Goal: Obtain resource: Download file/media

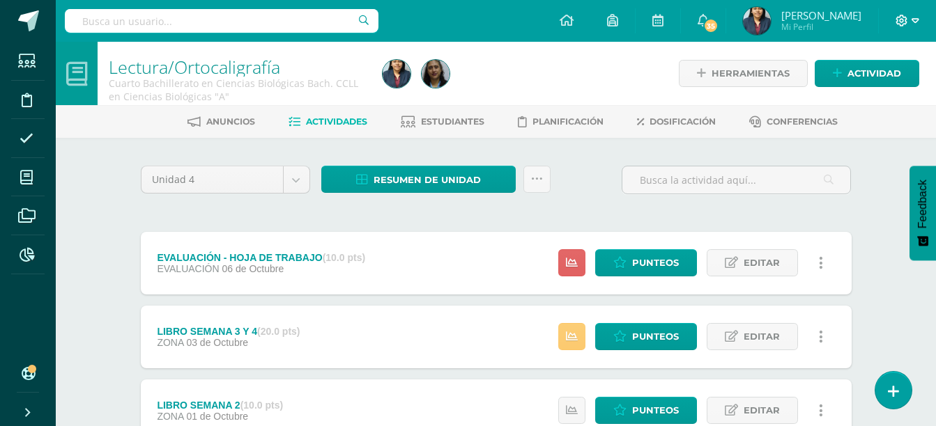
click at [912, 20] on icon at bounding box center [915, 20] width 8 height 5
click at [862, 97] on span "Cerrar sesión" at bounding box center [871, 94] width 63 height 13
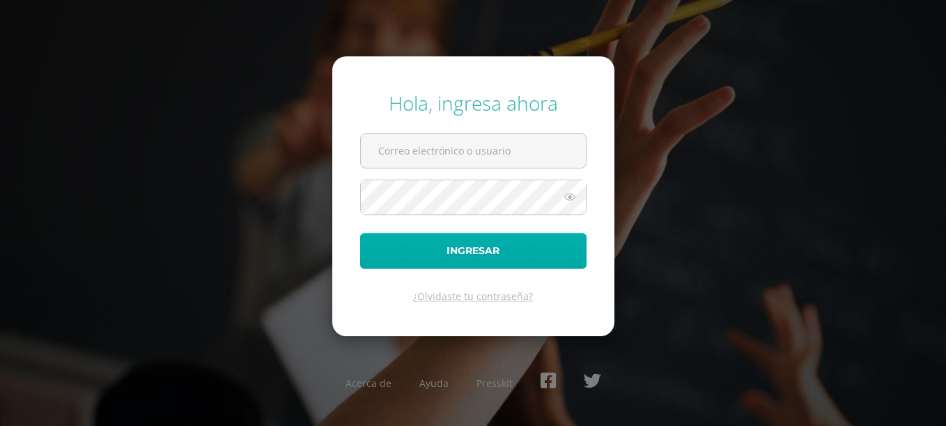
type input "[EMAIL_ADDRESS][DOMAIN_NAME]"
click at [422, 239] on button "Ingresar" at bounding box center [473, 251] width 226 height 36
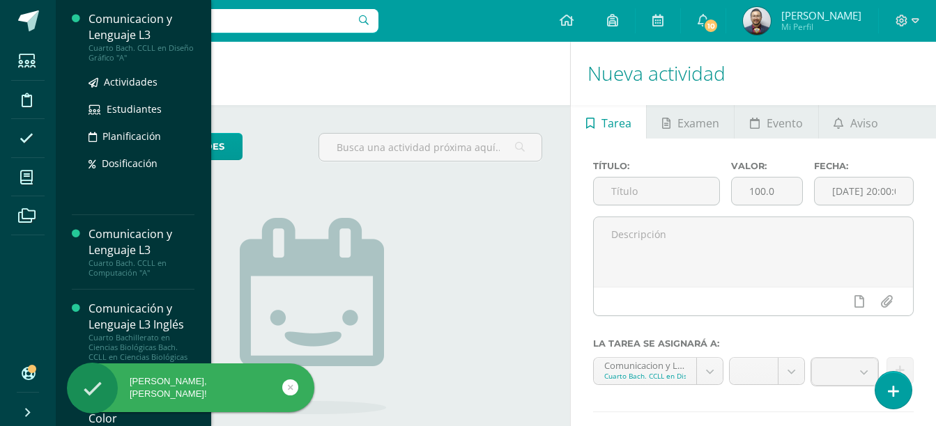
click at [146, 41] on div "Comunicacion y Lenguaje L3" at bounding box center [141, 27] width 106 height 32
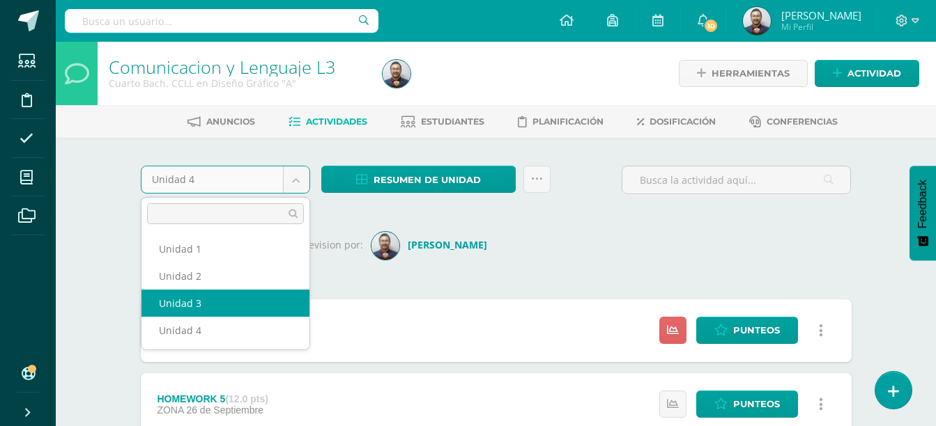
select select "Unidad 3"
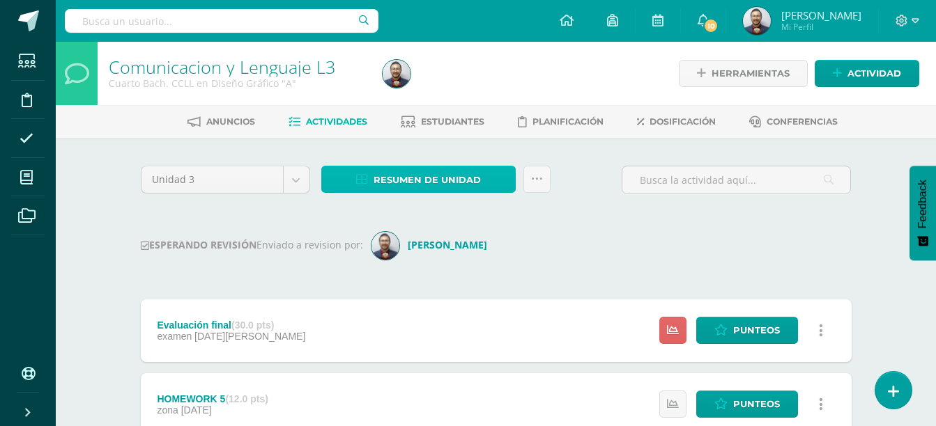
click at [492, 180] on link "Resumen de unidad" at bounding box center [418, 179] width 194 height 27
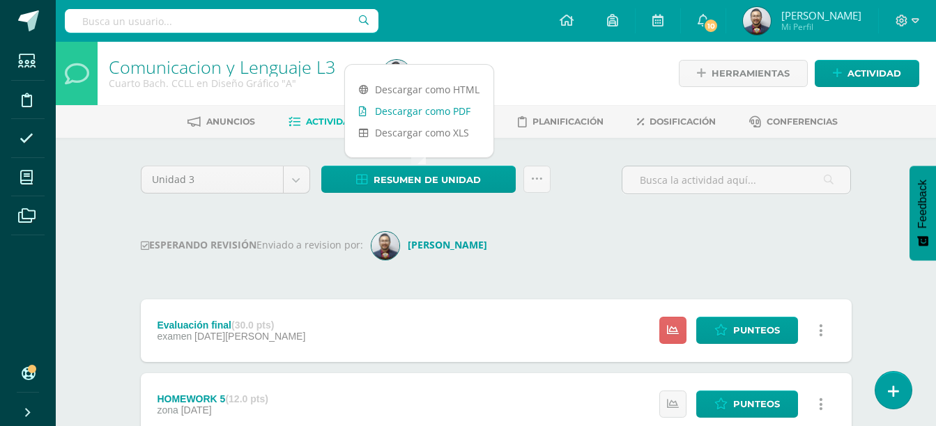
click at [458, 110] on link "Descargar como PDF" at bounding box center [419, 111] width 148 height 22
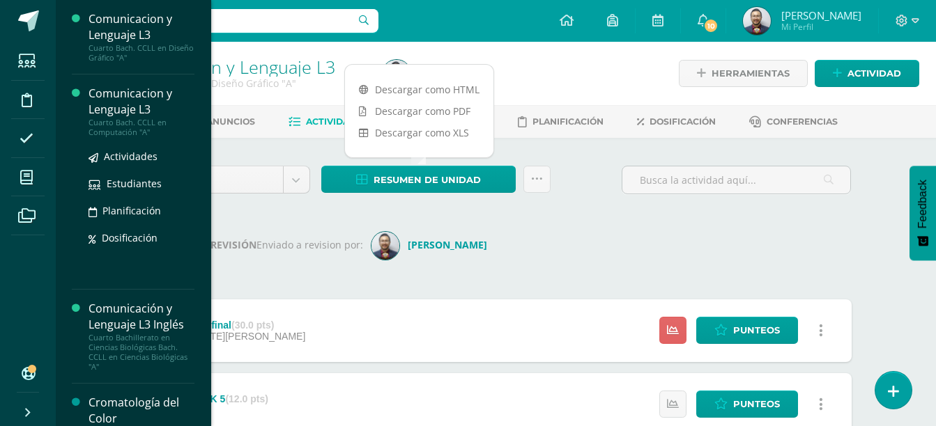
click at [132, 108] on div "Comunicacion y Lenguaje L3" at bounding box center [141, 102] width 106 height 32
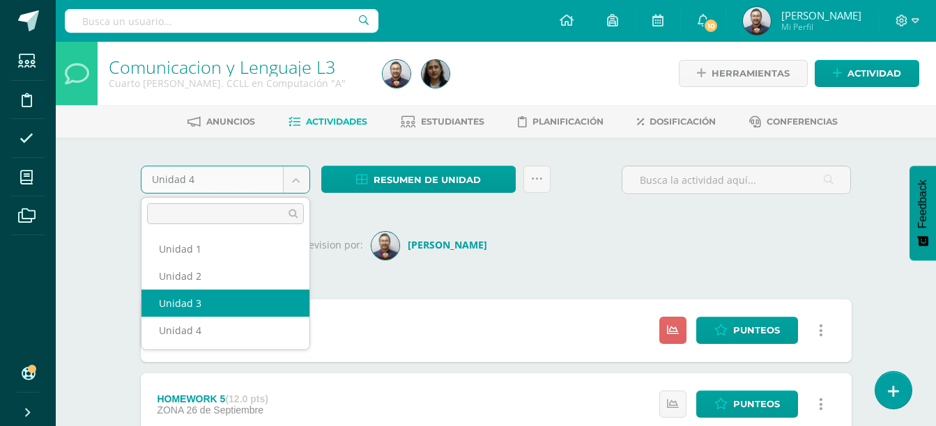
select select "Unidad 3"
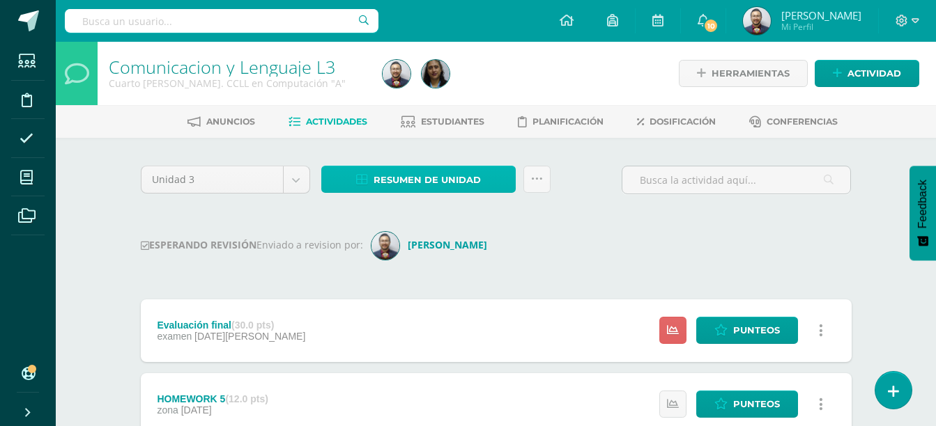
drag, startPoint x: 449, startPoint y: 184, endPoint x: 403, endPoint y: 183, distance: 45.3
click at [403, 183] on span "Resumen de unidad" at bounding box center [426, 180] width 107 height 26
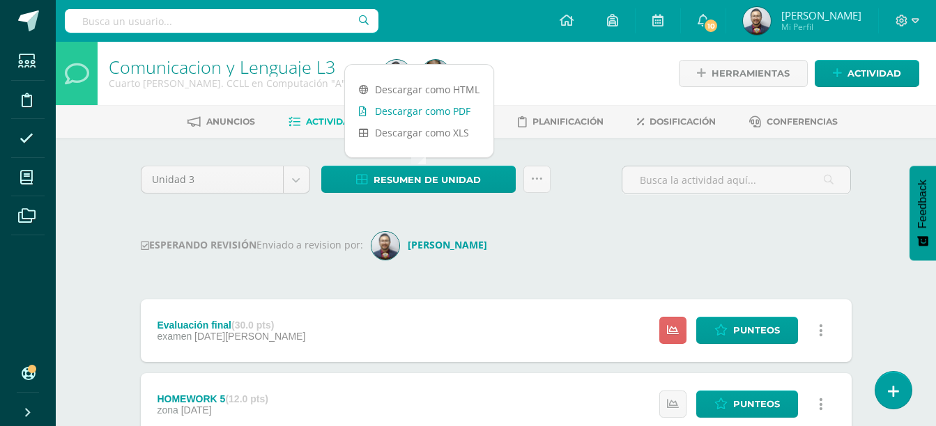
click at [410, 116] on link "Descargar como PDF" at bounding box center [419, 111] width 148 height 22
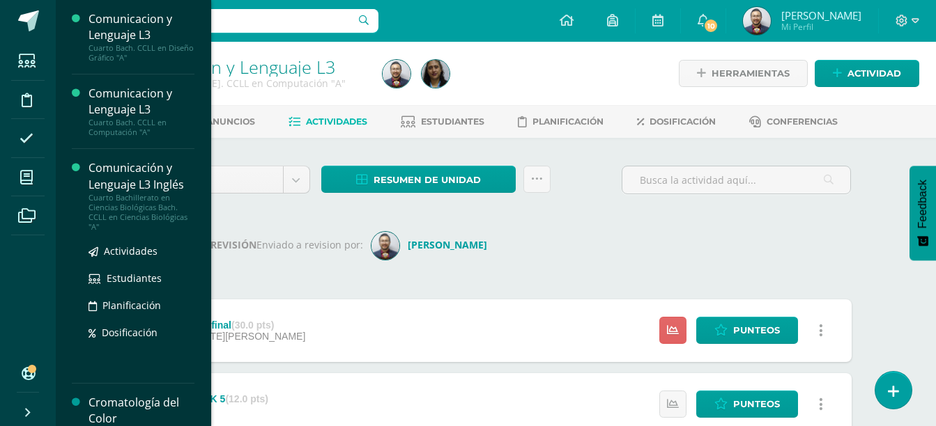
click at [165, 195] on div "Cuarto Bachillerato en Ciencias Biológicas Bach. CCLL en Ciencias Biológicas "A"" at bounding box center [141, 212] width 106 height 39
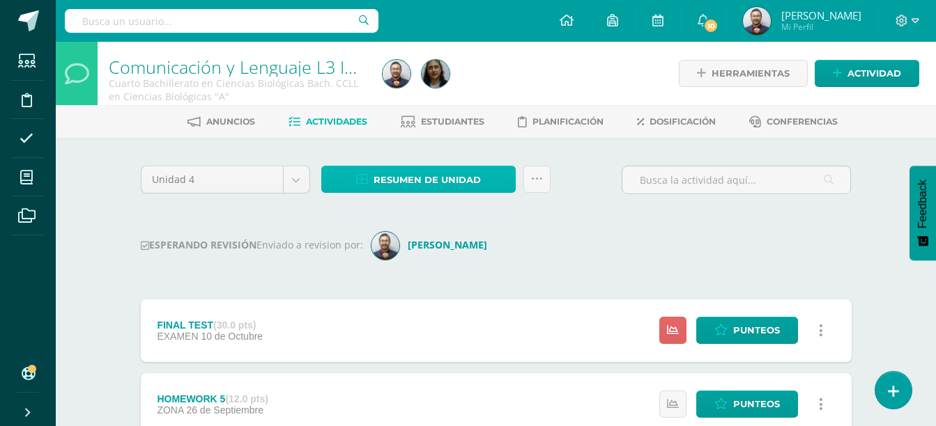
click at [405, 173] on span "Resumen de unidad" at bounding box center [426, 180] width 107 height 26
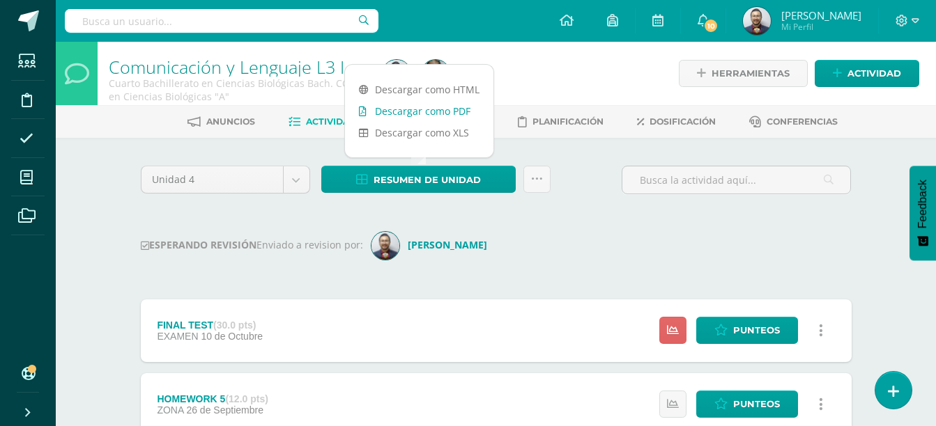
click at [431, 114] on link "Descargar como PDF" at bounding box center [419, 111] width 148 height 22
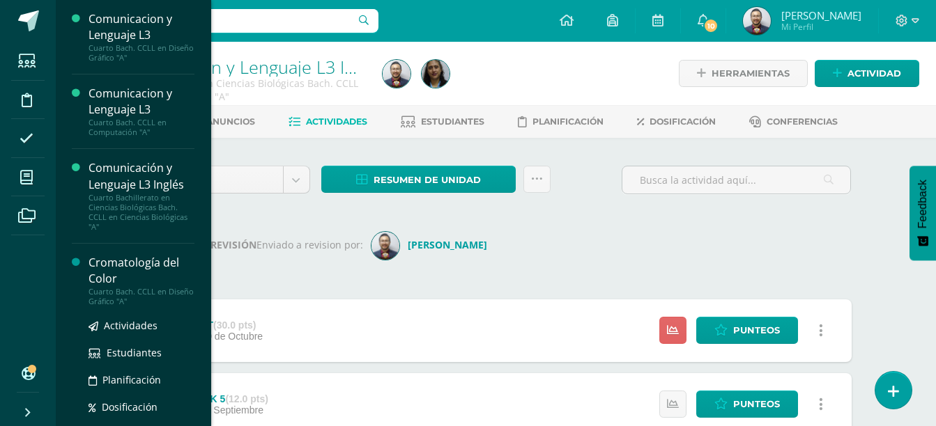
click at [141, 281] on div "Cromatología del Color" at bounding box center [141, 271] width 106 height 32
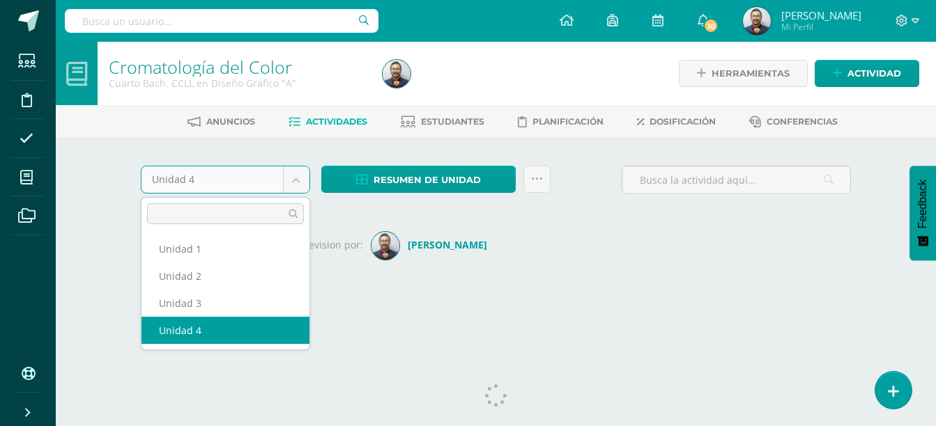
click at [230, 184] on body "Estudiantes Disciplina Asistencia Mis cursos Archivos Soporte Ayuda Reportar un…" at bounding box center [468, 163] width 936 height 327
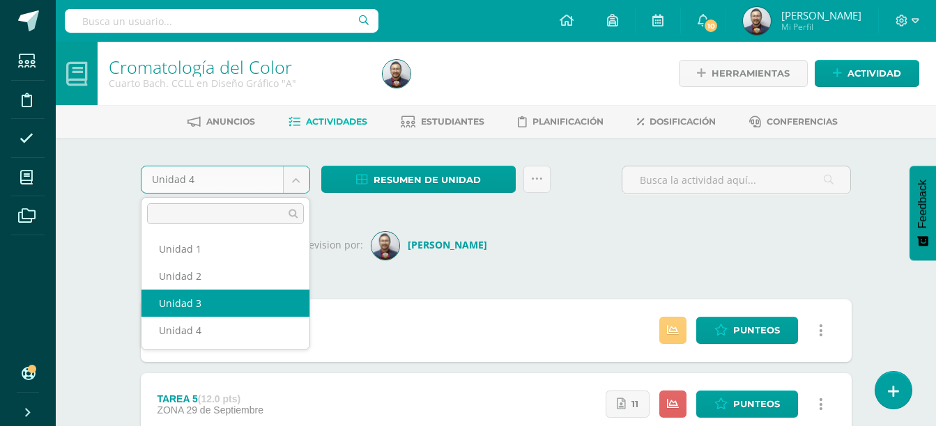
select select "Unidad 3"
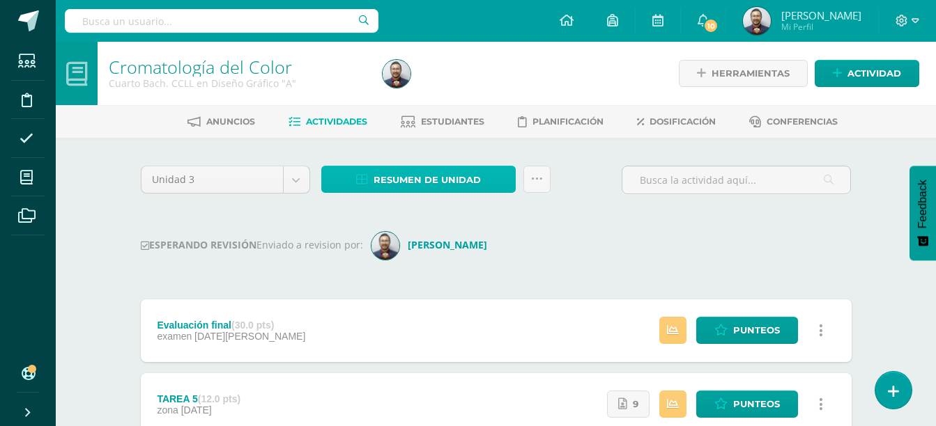
click at [470, 179] on span "Resumen de unidad" at bounding box center [426, 180] width 107 height 26
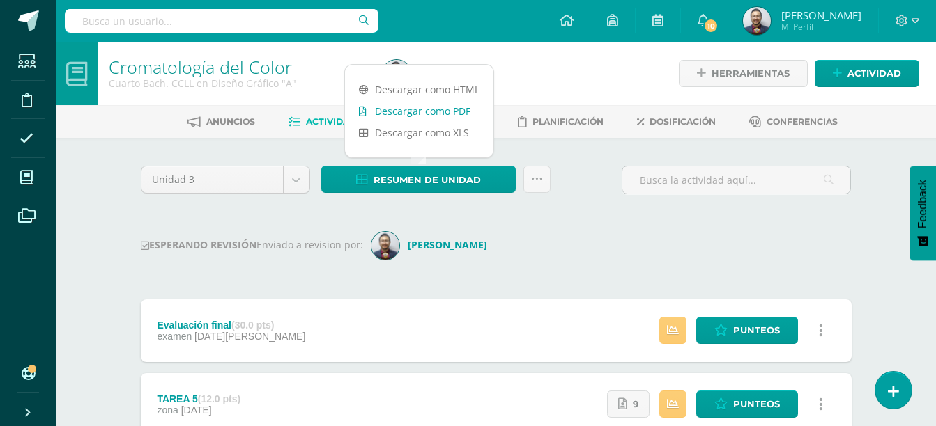
click at [435, 111] on link "Descargar como PDF" at bounding box center [419, 111] width 148 height 22
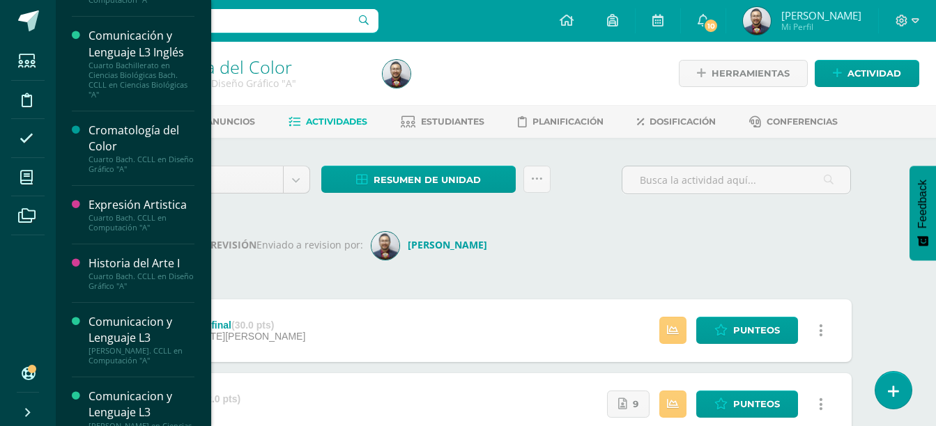
scroll to position [218, 0]
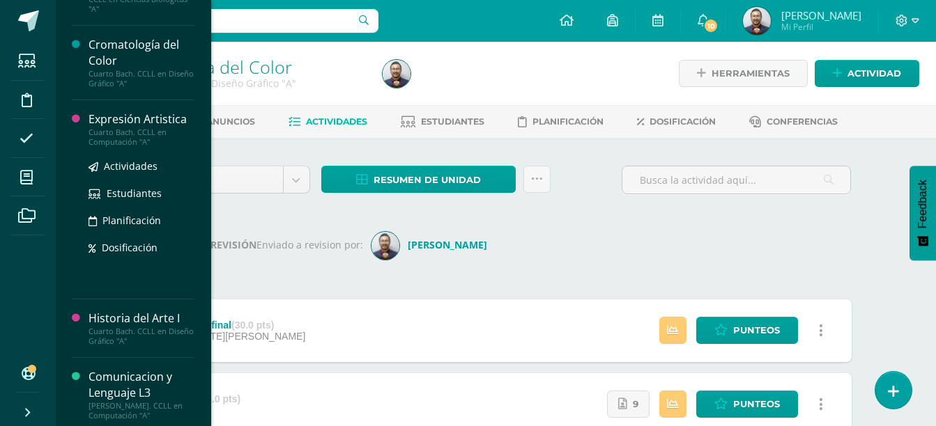
click at [141, 134] on div "Cuarto Bach. CCLL en Computación "A"" at bounding box center [141, 138] width 106 height 20
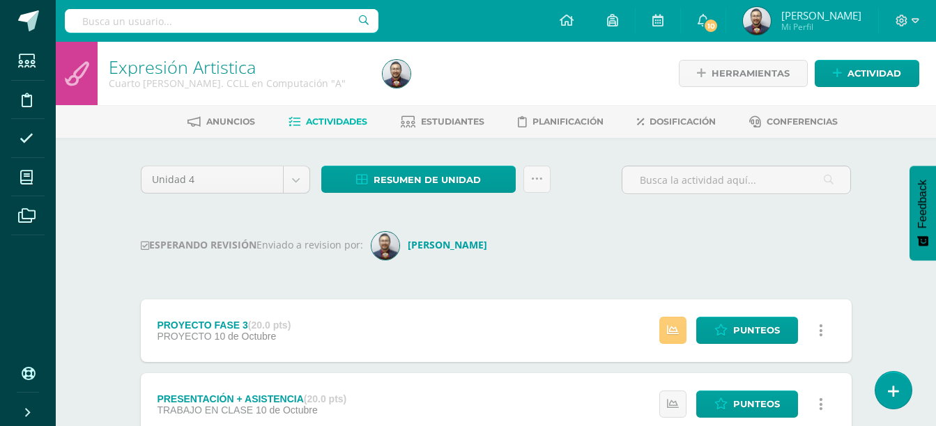
click at [277, 202] on div "Unidad 4 Unidad 1 Unidad 2 Unidad 3 Unidad 4" at bounding box center [225, 186] width 180 height 40
click at [272, 180] on body "Estudiantes Disciplina Asistencia Mis cursos Archivos Soporte Ayuda Reportar un…" at bounding box center [468, 338] width 936 height 677
select select "Unidad 3"
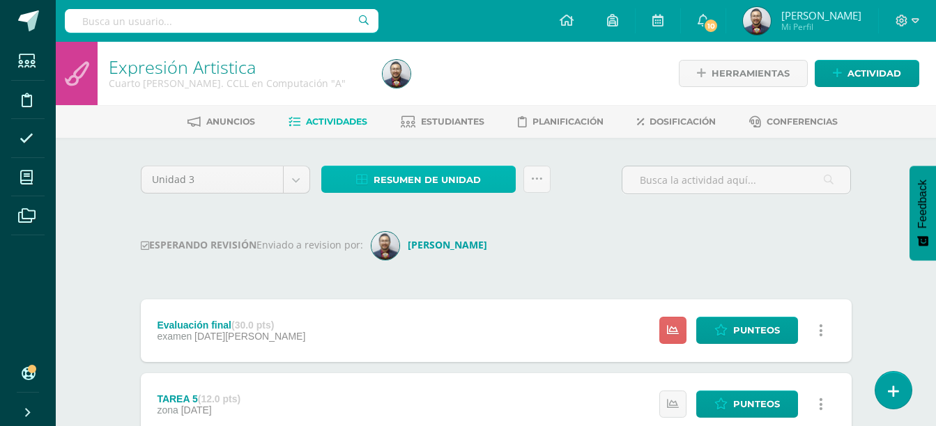
click at [420, 184] on span "Resumen de unidad" at bounding box center [426, 180] width 107 height 26
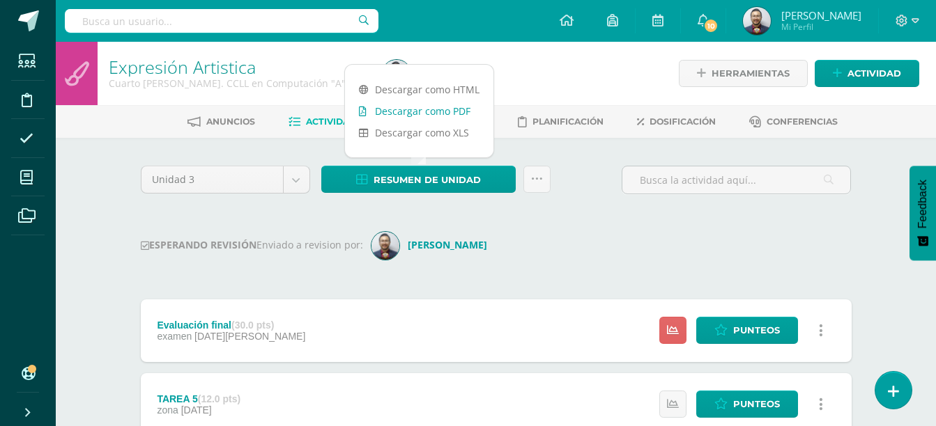
click at [412, 111] on link "Descargar como PDF" at bounding box center [419, 111] width 148 height 22
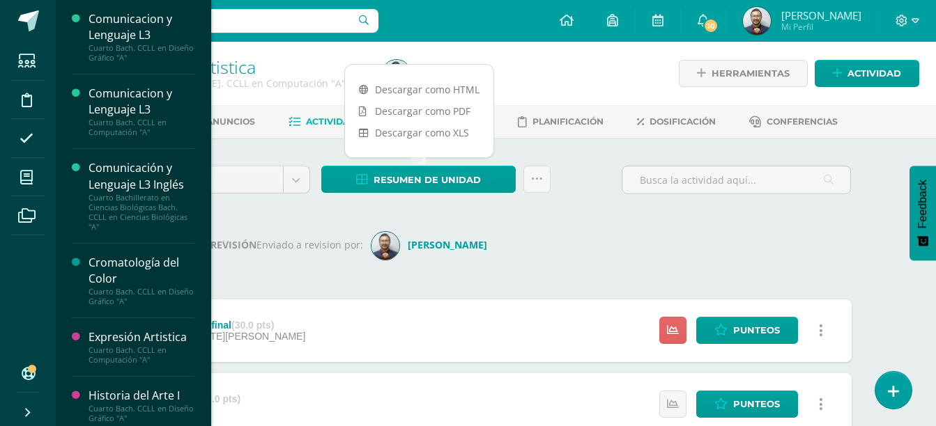
click at [132, 410] on div "Cuarto Bach. CCLL en Diseño Gráfico "A"" at bounding box center [141, 414] width 106 height 20
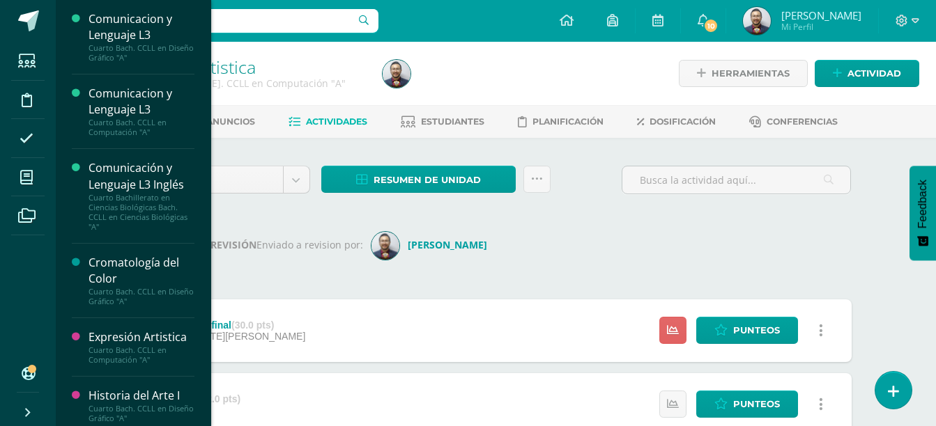
click at [132, 410] on div "Cuarto Bach. CCLL en Diseño Gráfico "A"" at bounding box center [141, 414] width 106 height 20
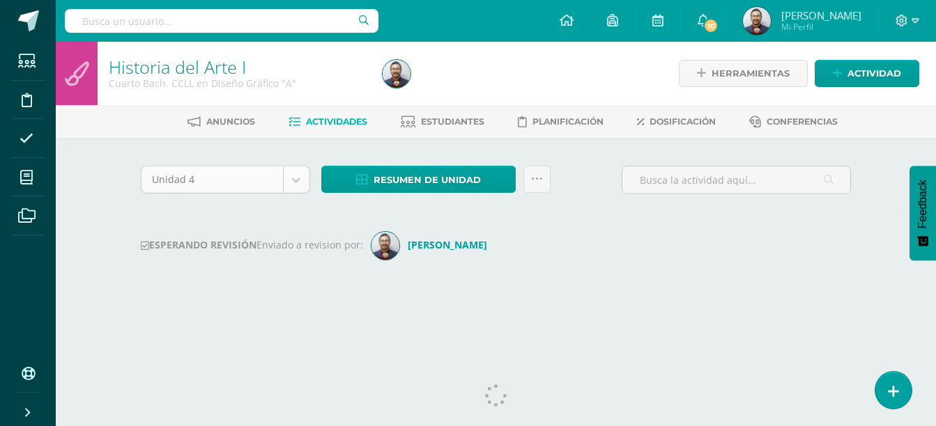
click at [249, 187] on body "Estudiantes Disciplina Asistencia Mis cursos Archivos Soporte Ayuda Reportar un…" at bounding box center [468, 163] width 936 height 327
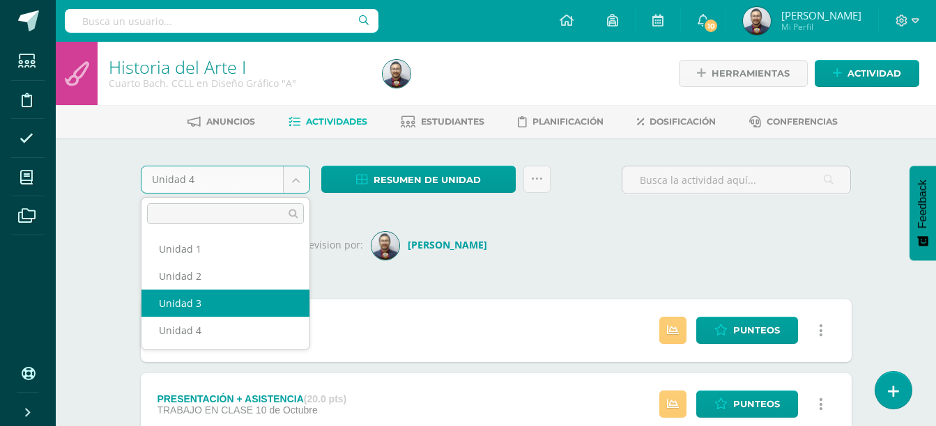
select select "Unidad 3"
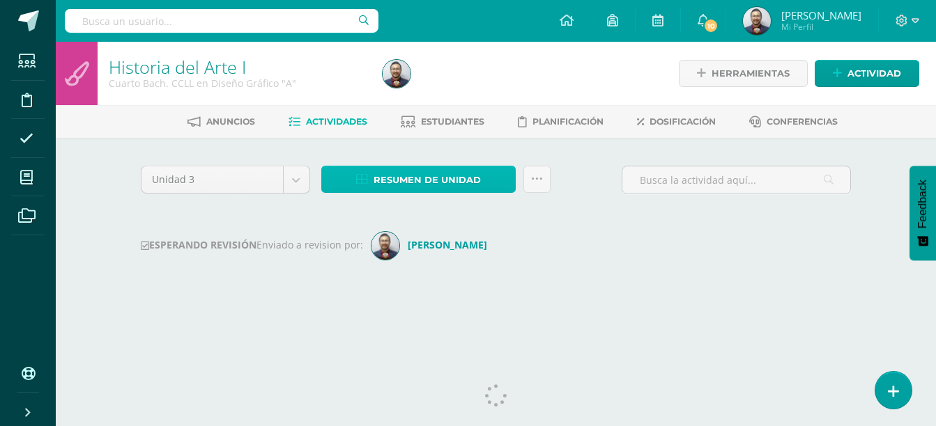
click at [417, 180] on span "Resumen de unidad" at bounding box center [426, 180] width 107 height 26
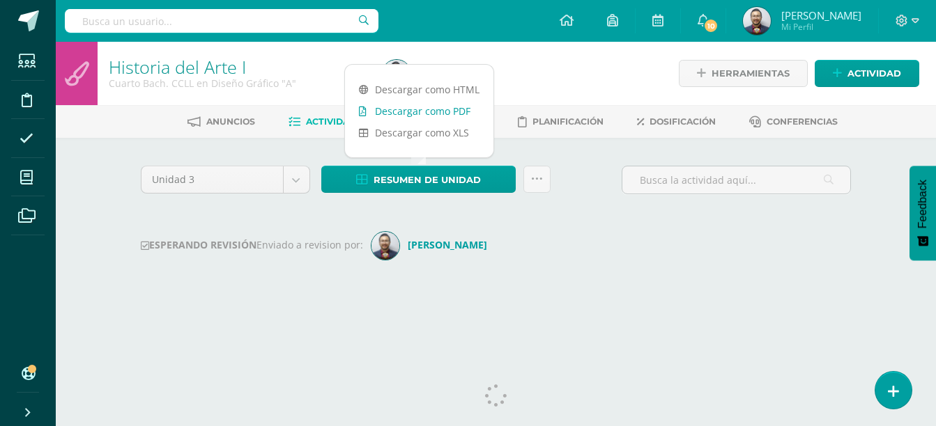
click at [424, 111] on link "Descargar como PDF" at bounding box center [419, 111] width 148 height 22
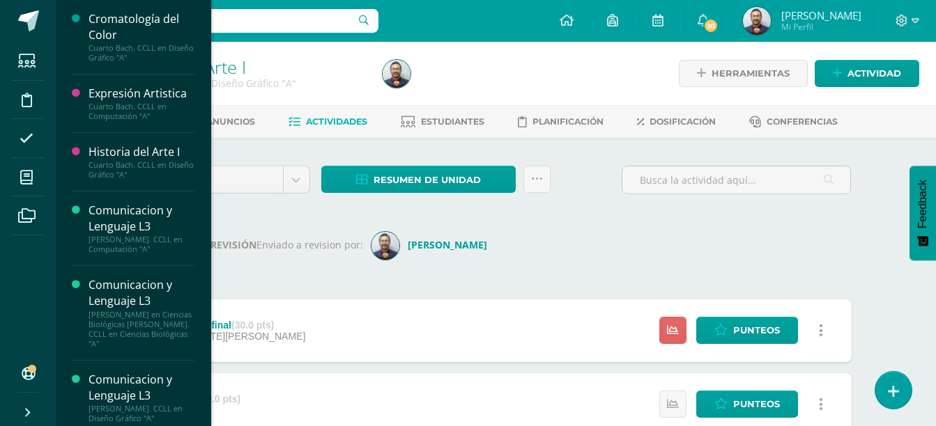
scroll to position [250, 0]
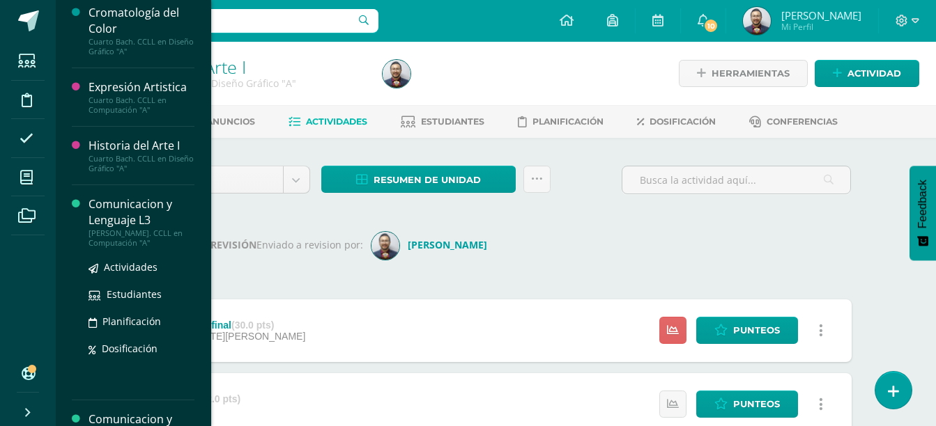
click at [127, 214] on div "Comunicacion y Lenguaje L3" at bounding box center [141, 212] width 106 height 32
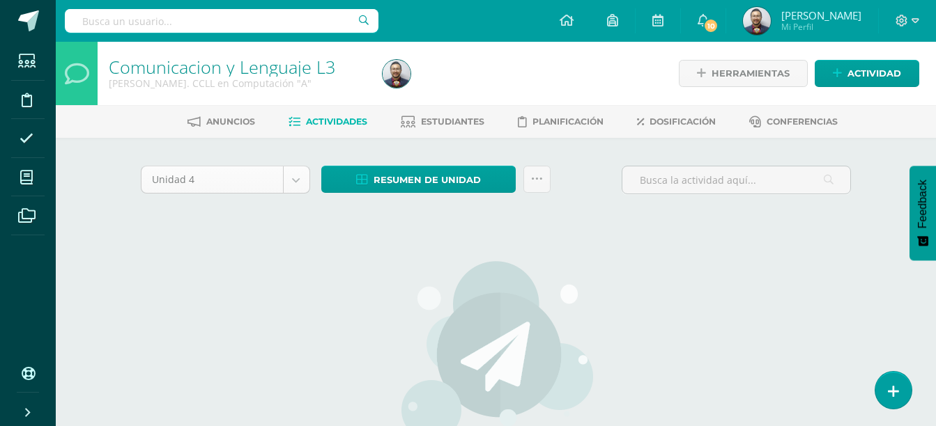
click at [277, 176] on body "Estudiantes Disciplina Asistencia Mis cursos Archivos Soporte Ayuda Reportar un…" at bounding box center [468, 299] width 936 height 599
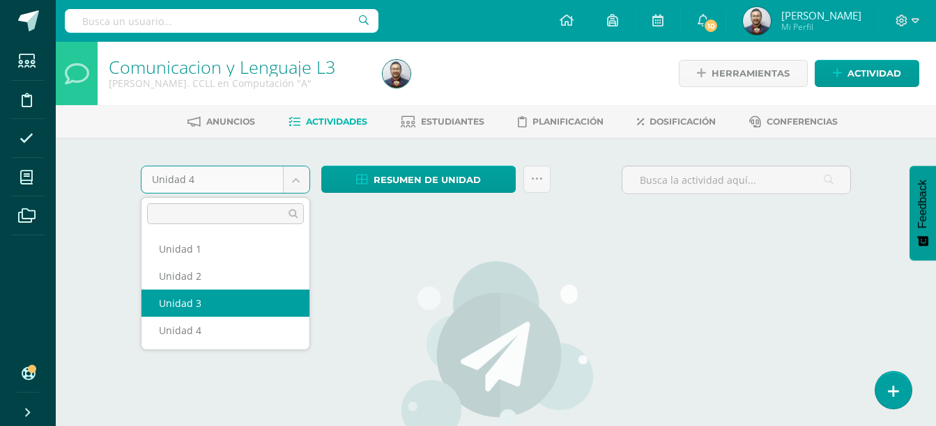
select select "Unidad 3"
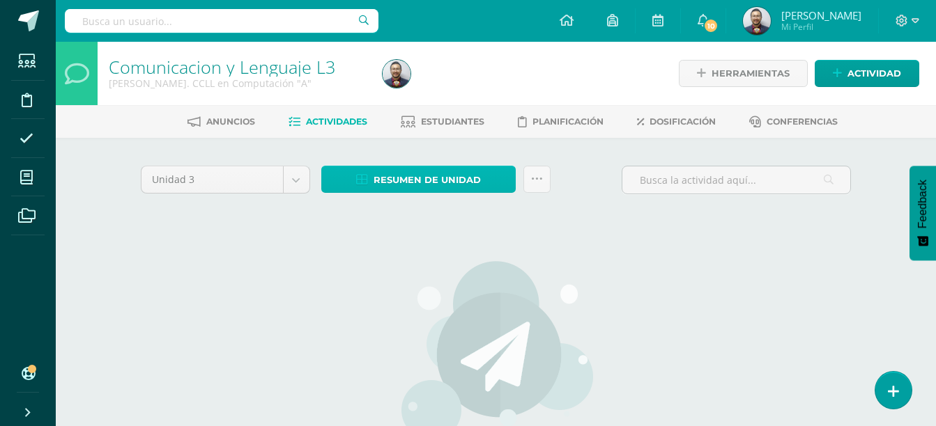
click at [389, 188] on span "Resumen de unidad" at bounding box center [426, 180] width 107 height 26
click at [309, 245] on div "No hay actividades Este curso no tiene ninguna actividad en esta Unidad, puedes…" at bounding box center [496, 401] width 411 height 339
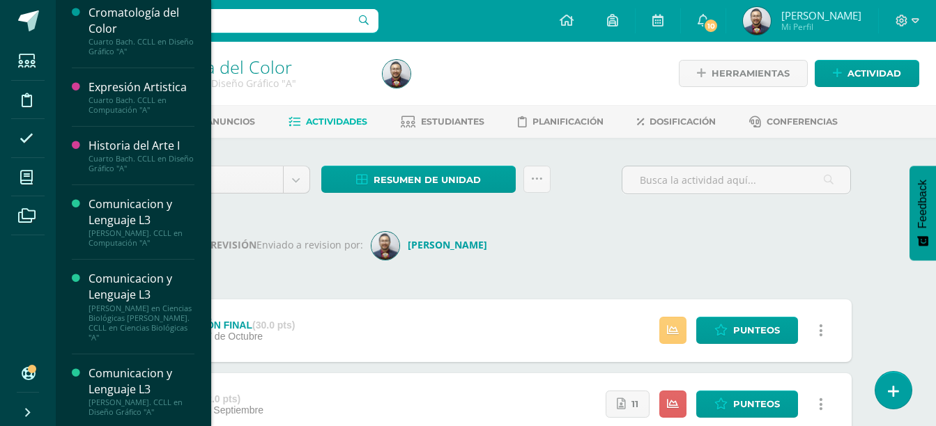
scroll to position [254, 0]
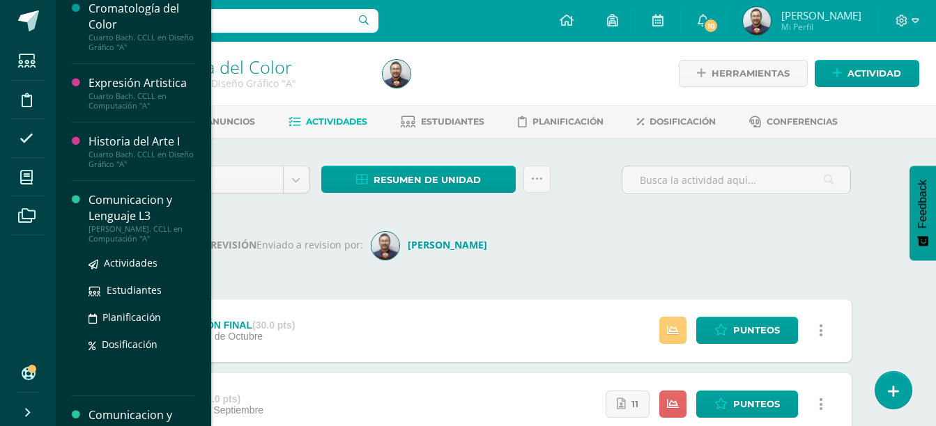
click at [139, 215] on div "Comunicacion y Lenguaje L3" at bounding box center [141, 208] width 106 height 32
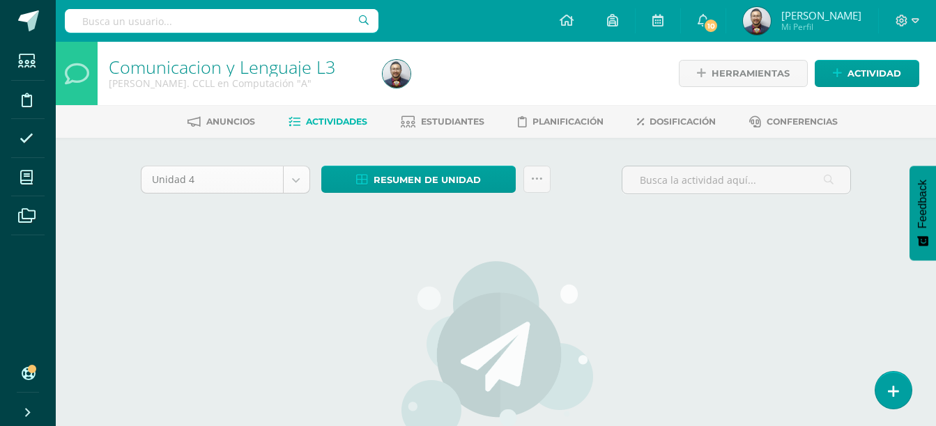
click at [299, 176] on body "Estudiantes Disciplina Asistencia Mis cursos Archivos Soporte Ayuda Reportar un…" at bounding box center [468, 299] width 936 height 599
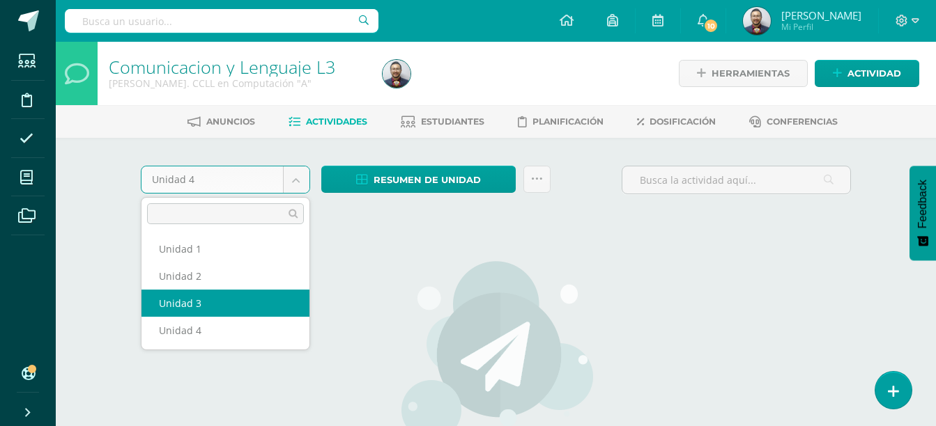
select select "Unidad 3"
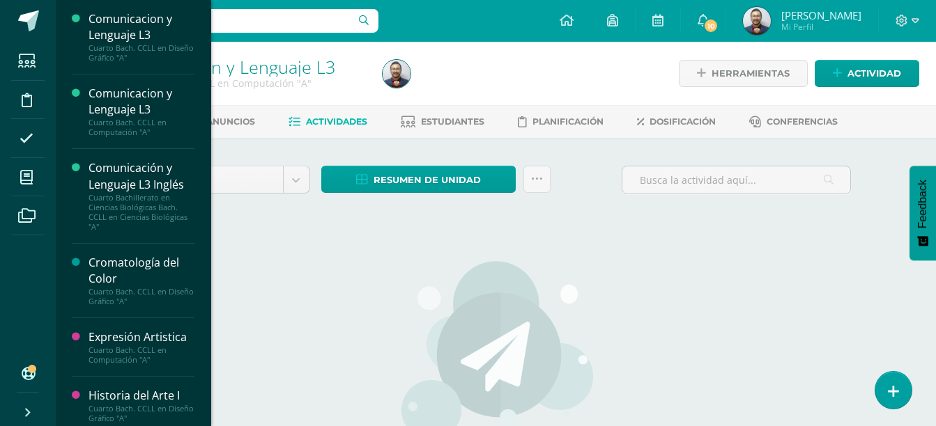
drag, startPoint x: 203, startPoint y: 132, endPoint x: 207, endPoint y: 297, distance: 164.5
click at [207, 297] on div "Comunicacion y Lenguaje L3 Cuarto Bach. CCLL en Diseño Gráfico "A" Actividades …" at bounding box center [133, 213] width 156 height 426
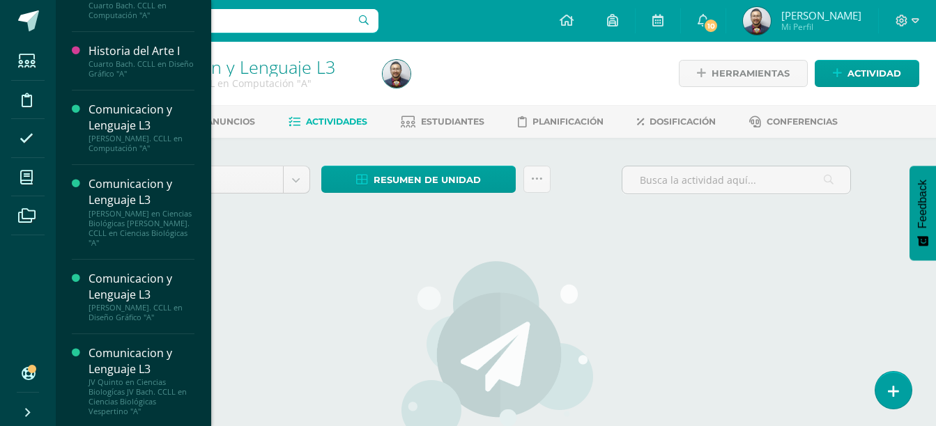
scroll to position [464, 0]
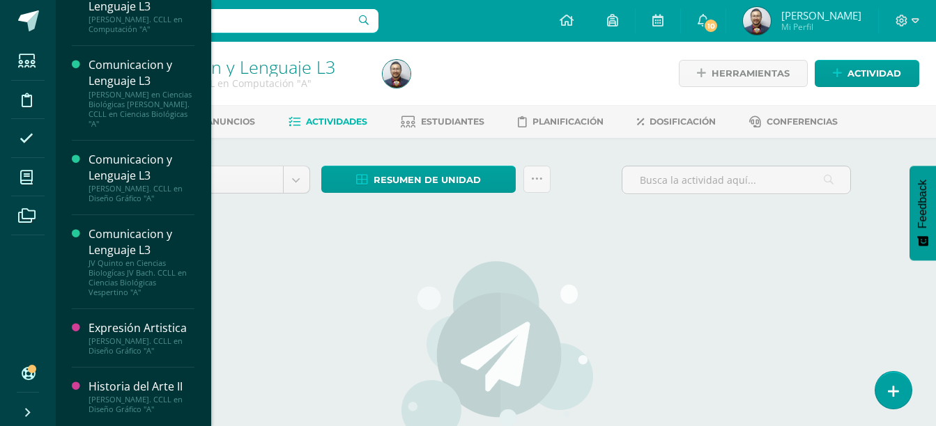
click at [129, 386] on div "Historia del Arte II" at bounding box center [141, 387] width 106 height 16
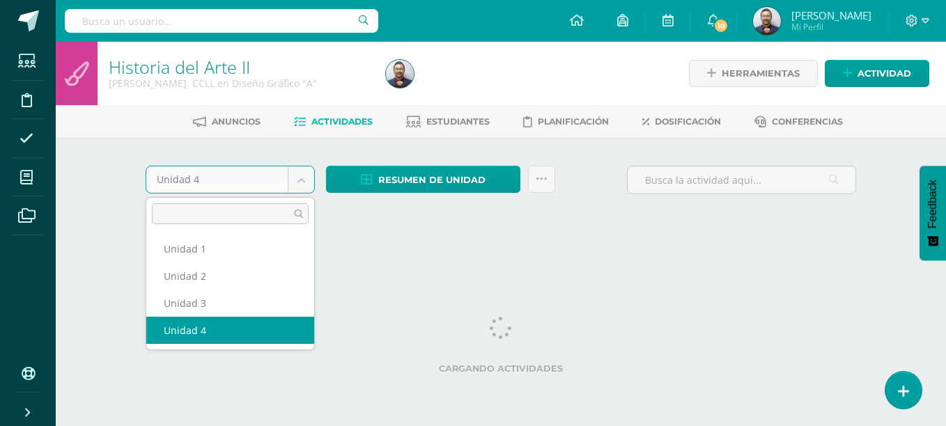
click at [222, 180] on body "Estudiantes Disciplina Asistencia Mis cursos Archivos Soporte Ayuda Reportar un…" at bounding box center [473, 130] width 946 height 260
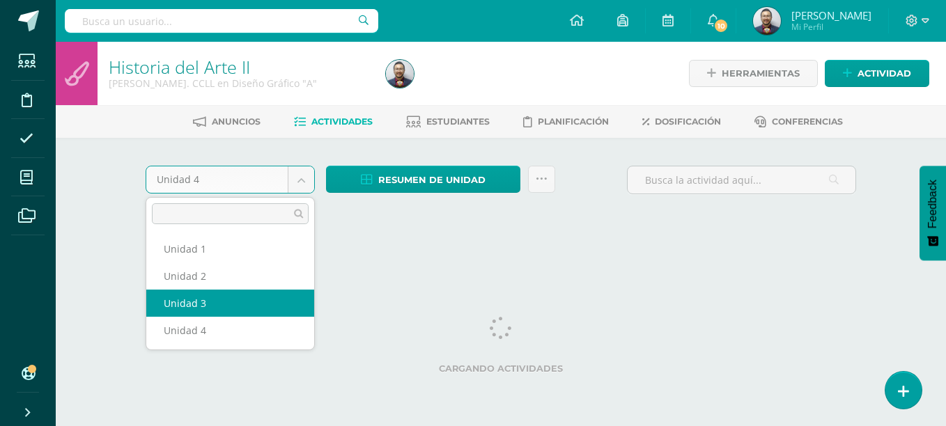
select select "Unidad 3"
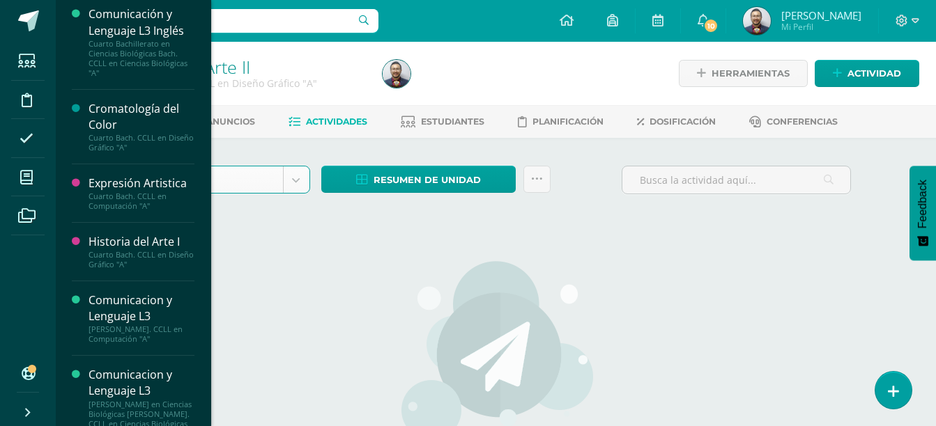
scroll to position [190, 0]
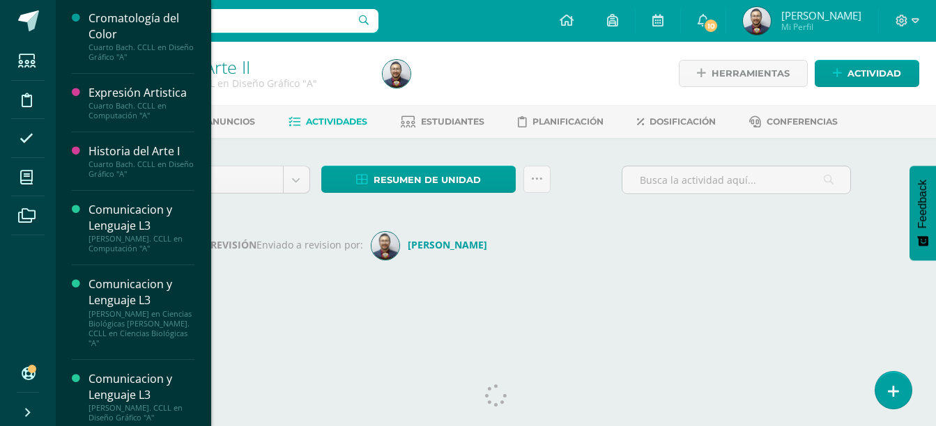
scroll to position [257, 0]
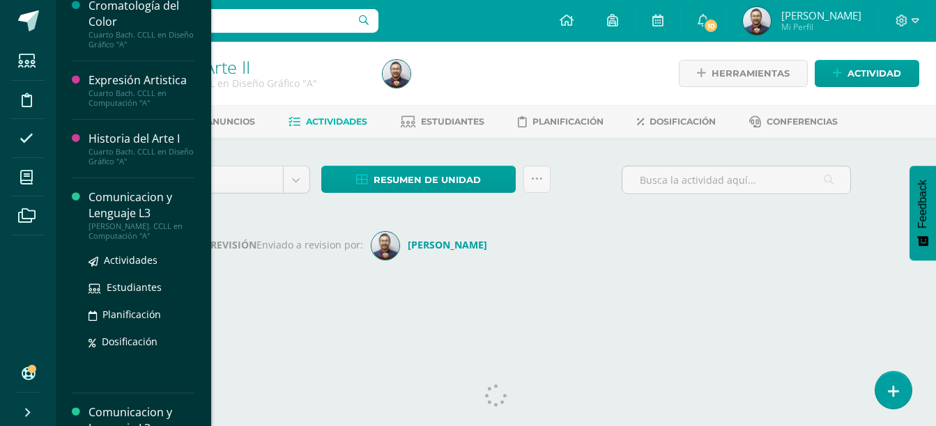
click at [130, 223] on div "[PERSON_NAME]. CCLL en Computación "A"" at bounding box center [141, 232] width 106 height 20
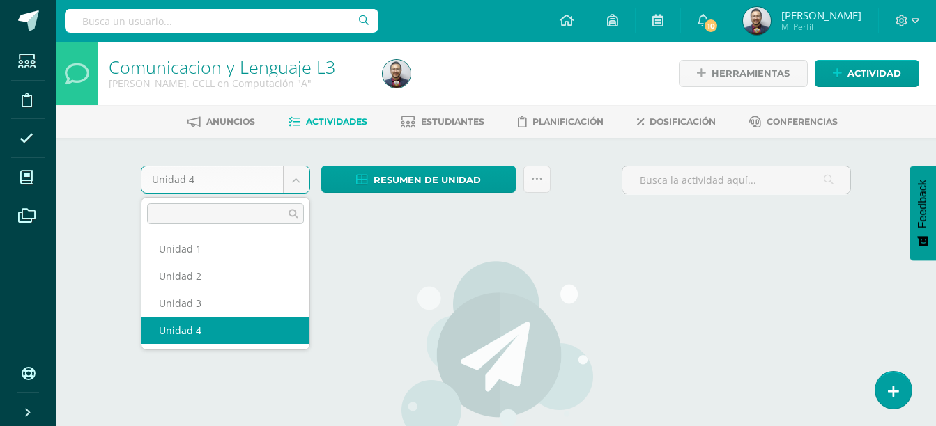
click at [298, 179] on body "Estudiantes Disciplina Asistencia Mis cursos Archivos Soporte Ayuda Reportar un…" at bounding box center [468, 299] width 936 height 599
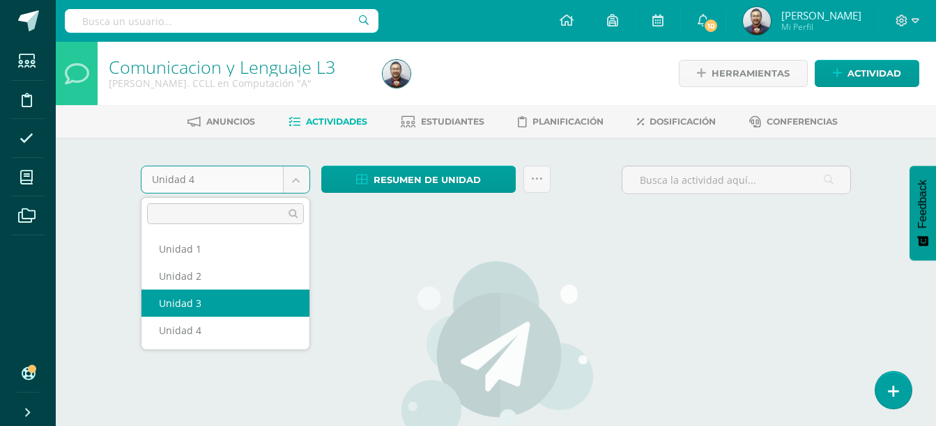
select select "Unidad 3"
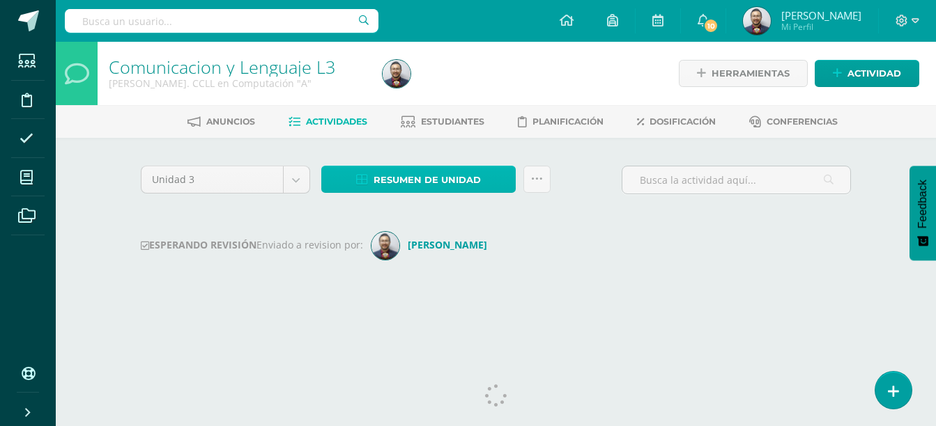
click at [412, 173] on span "Resumen de unidad" at bounding box center [426, 180] width 107 height 26
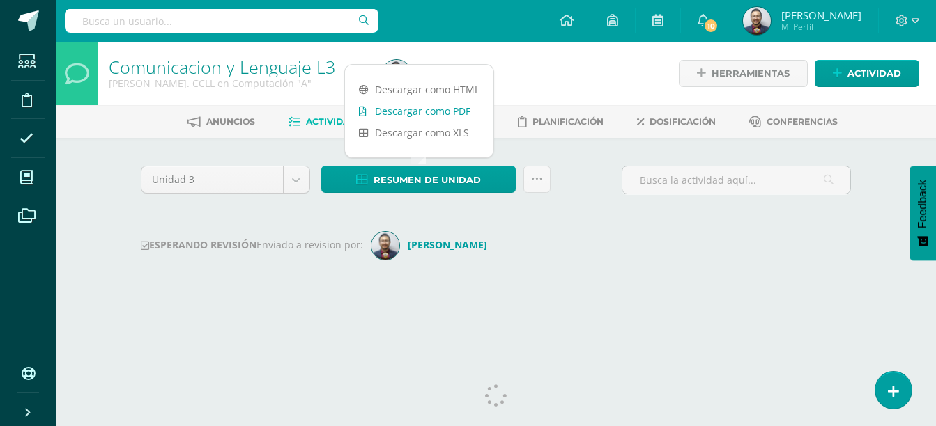
click at [413, 107] on link "Descargar como PDF" at bounding box center [419, 111] width 148 height 22
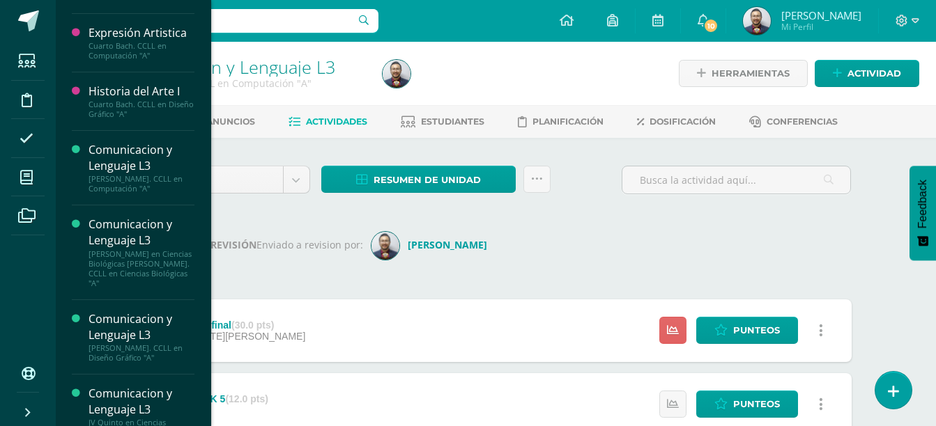
scroll to position [307, 0]
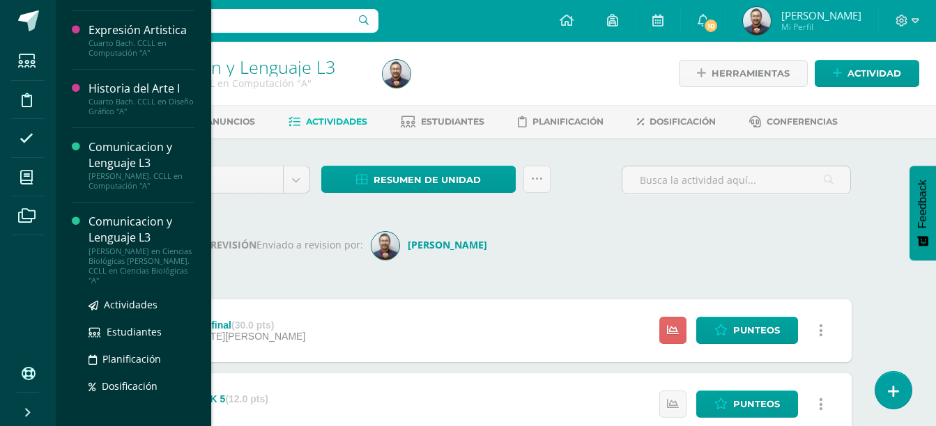
click at [144, 247] on div "[PERSON_NAME] en Ciencias Biológicas [PERSON_NAME]. CCLL en Ciencias Biológicas…" at bounding box center [141, 266] width 106 height 39
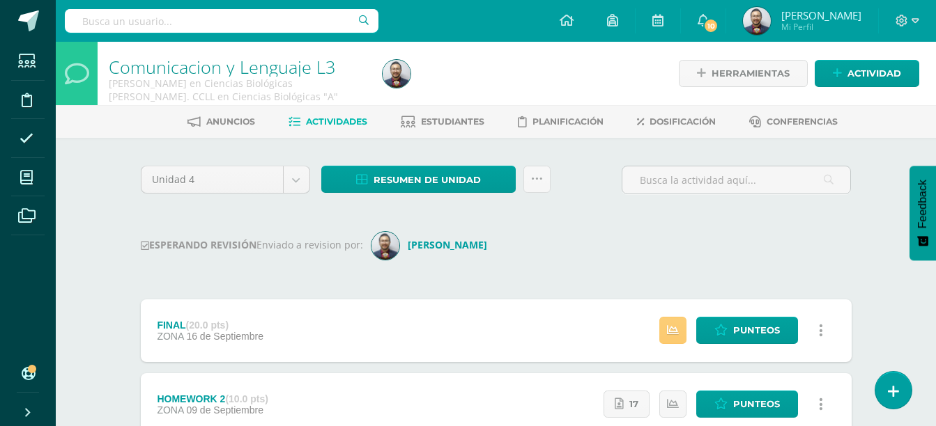
click at [587, 171] on div "Unidad 4 Unidad 1 Unidad 2 Unidad 3 Unidad 4 Resumen de unidad Descargar como H…" at bounding box center [496, 186] width 722 height 40
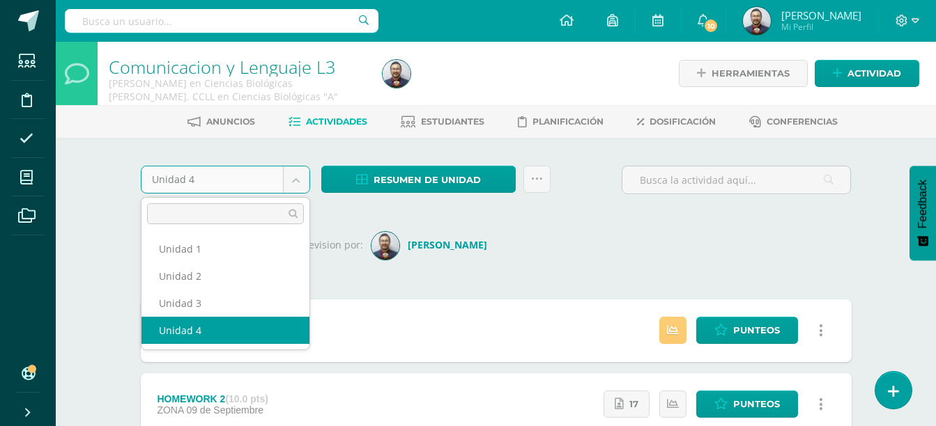
click at [247, 179] on body "Estudiantes Disciplina Asistencia Mis cursos Archivos Soporte Ayuda Reportar un…" at bounding box center [468, 338] width 936 height 677
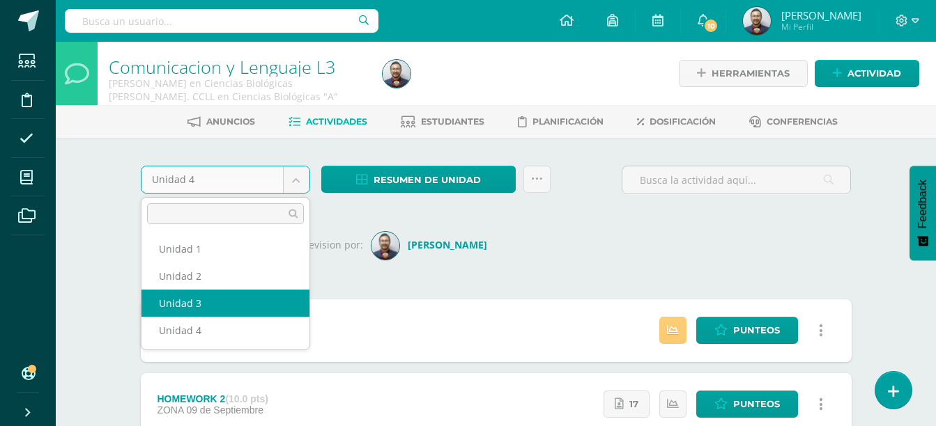
select select "Unidad 3"
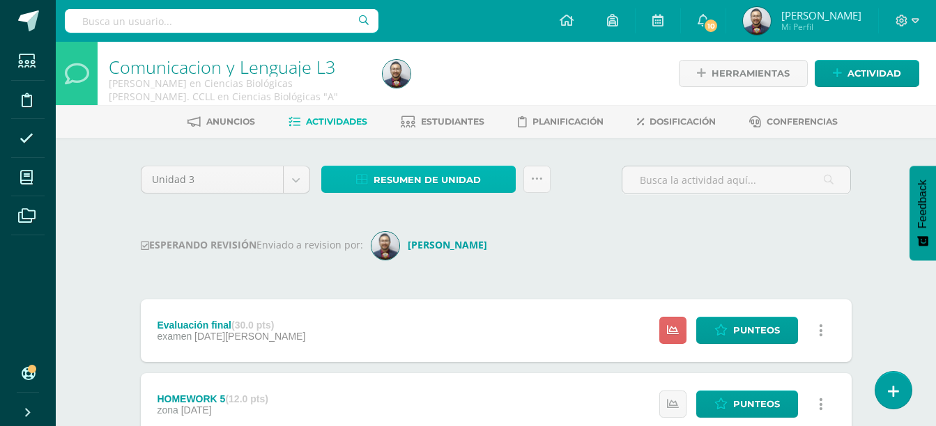
click at [384, 168] on span "Resumen de unidad" at bounding box center [426, 180] width 107 height 26
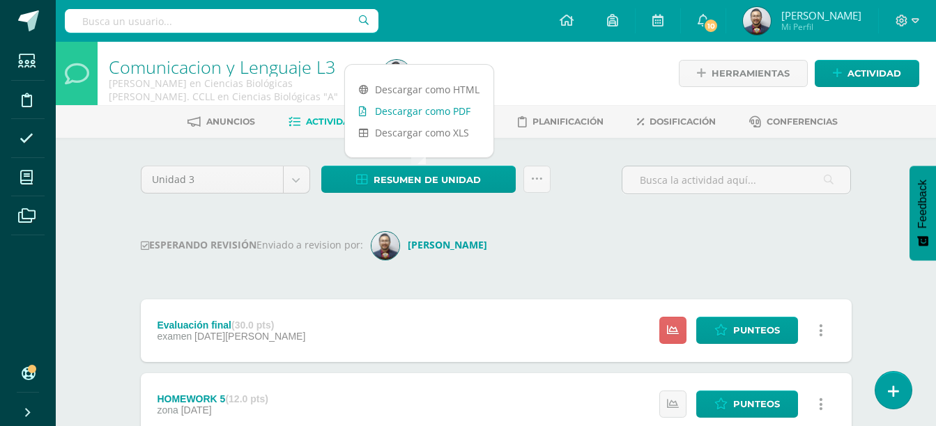
click at [422, 107] on link "Descargar como PDF" at bounding box center [419, 111] width 148 height 22
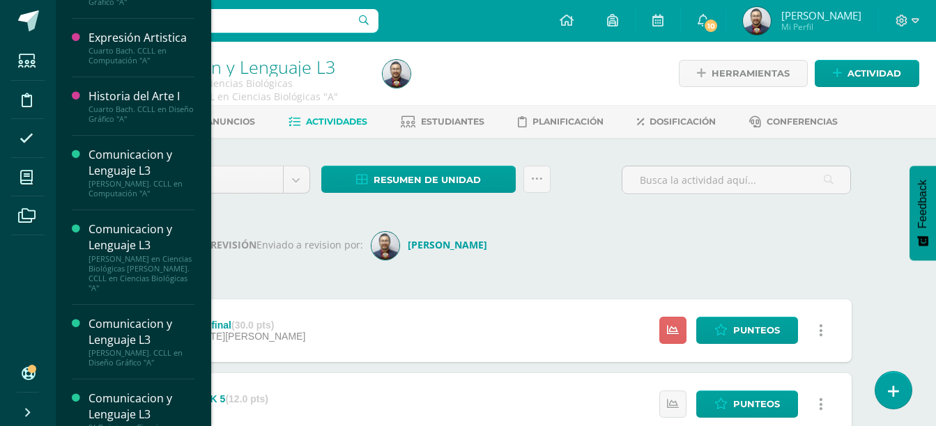
scroll to position [314, 0]
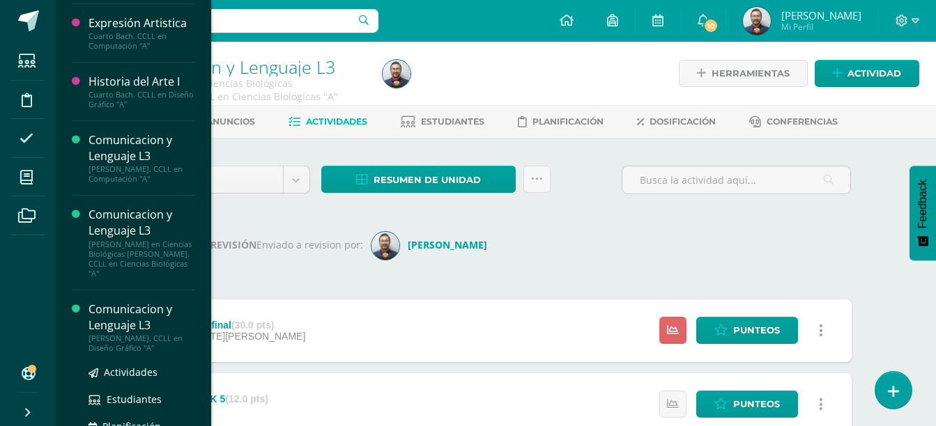
click at [147, 319] on div "Comunicacion y Lenguaje L3" at bounding box center [141, 318] width 106 height 32
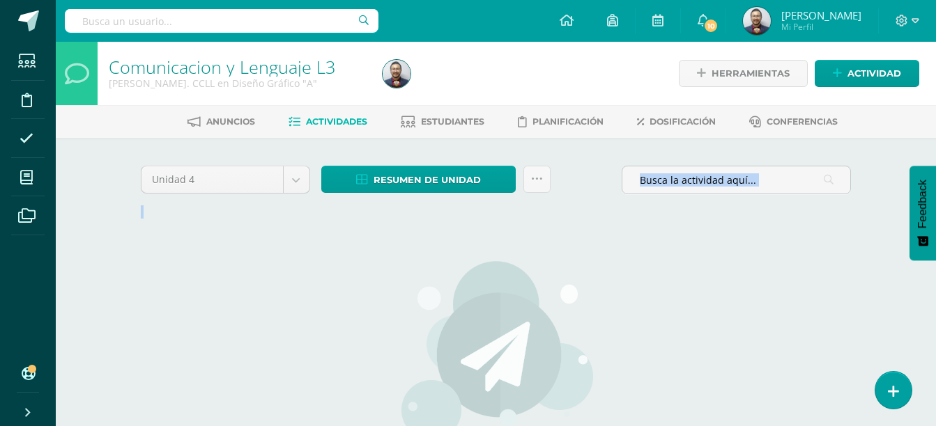
drag, startPoint x: 208, startPoint y: 223, endPoint x: 242, endPoint y: 162, distance: 69.6
click at [242, 162] on div "Unidad 4 Unidad 1 Unidad 2 Unidad 3 Unidad 4 Resumen de unidad Descargar como H…" at bounding box center [496, 368] width 766 height 461
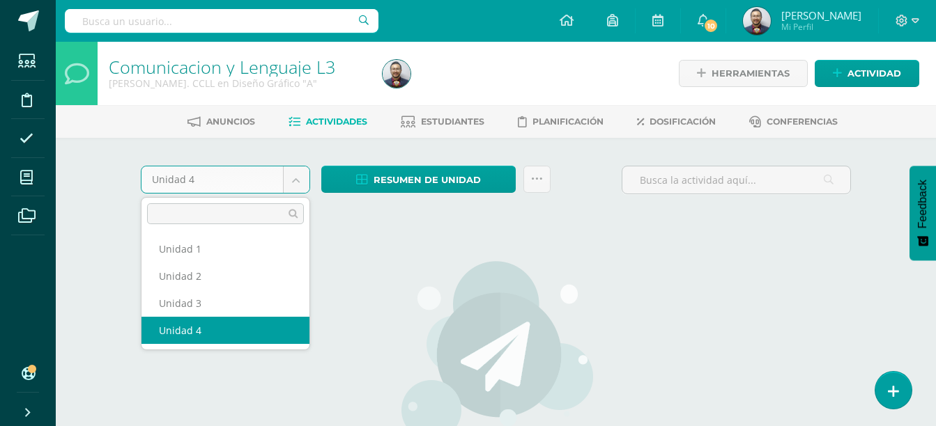
click at [240, 173] on body "Estudiantes Disciplina Asistencia Mis cursos Archivos Soporte Ayuda Reportar un…" at bounding box center [468, 299] width 936 height 599
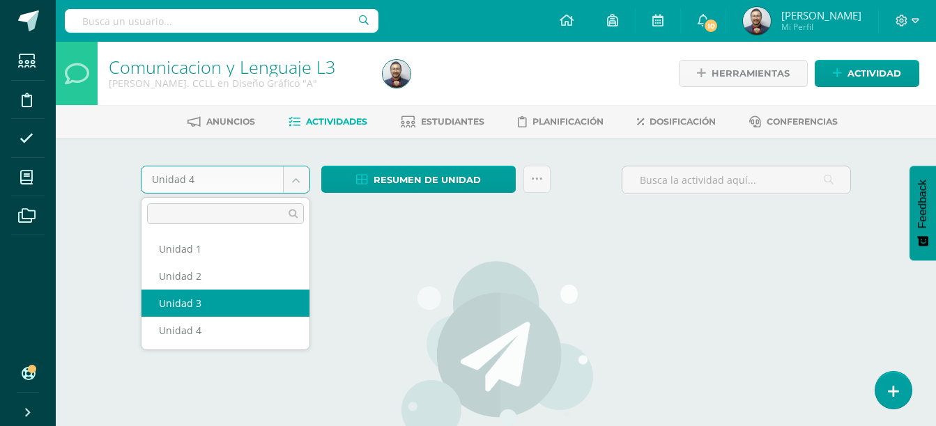
select select "Unidad 3"
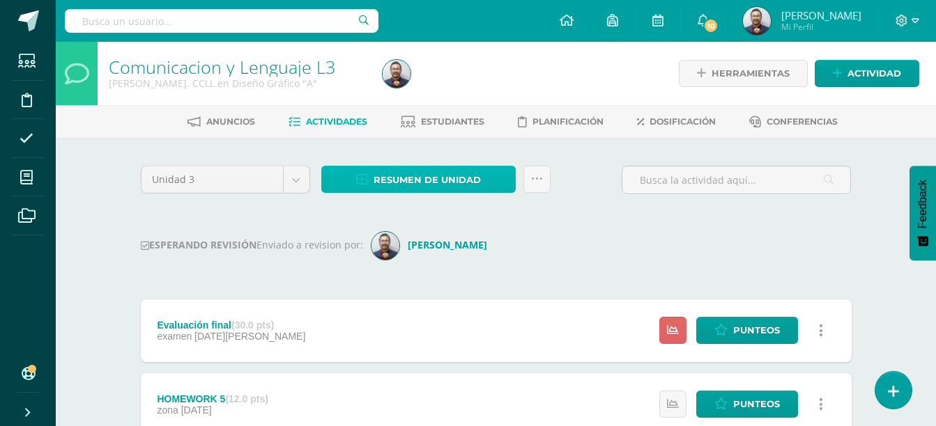
click at [415, 183] on span "Resumen de unidad" at bounding box center [426, 180] width 107 height 26
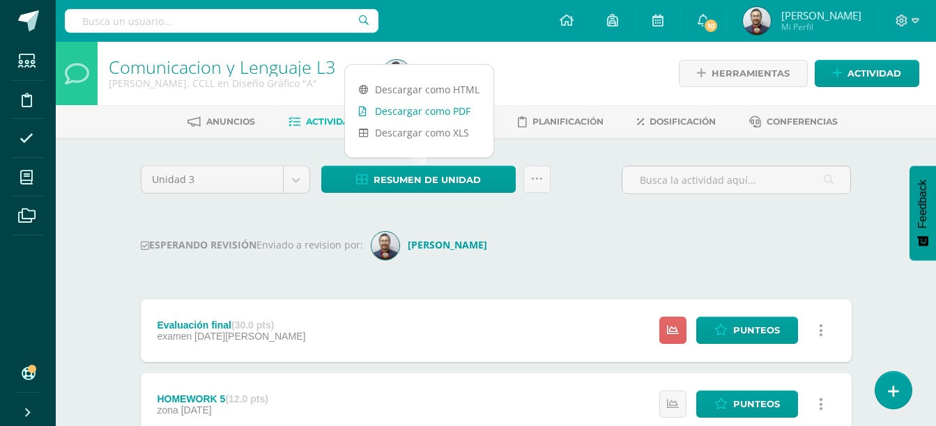
click at [452, 111] on link "Descargar como PDF" at bounding box center [419, 111] width 148 height 22
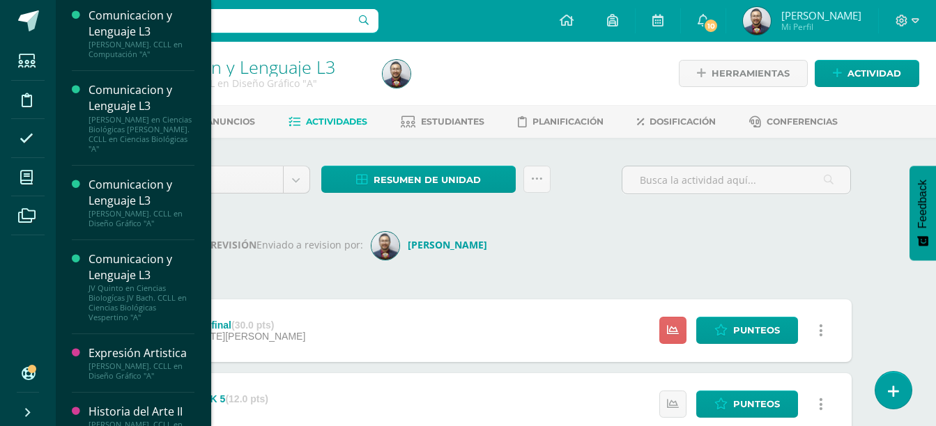
scroll to position [464, 0]
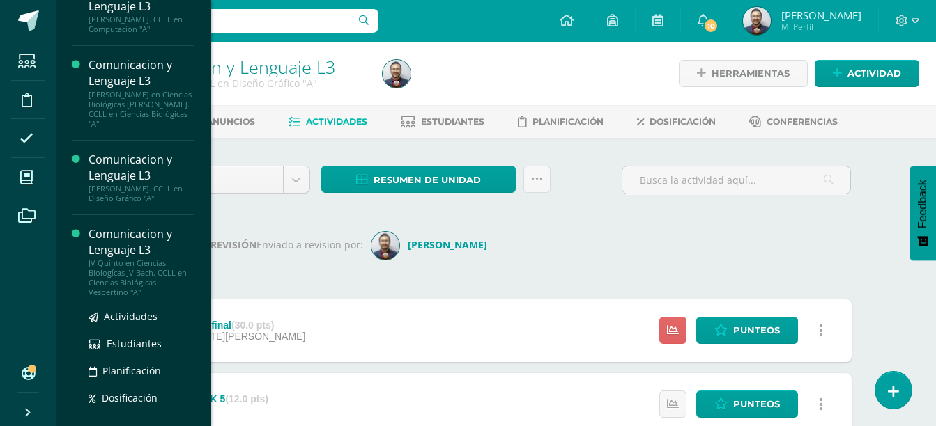
click at [104, 260] on div "JV Quinto en Ciencias Biologícas JV Bach. CCLL en Ciencias Biológicas Vespertin…" at bounding box center [141, 277] width 106 height 39
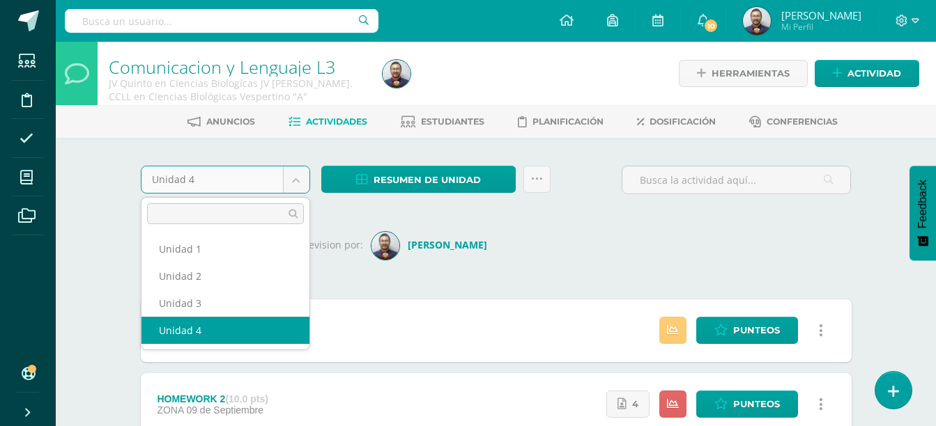
click at [276, 178] on body "Estudiantes Disciplina Asistencia Mis cursos Archivos Soporte Ayuda Reportar un…" at bounding box center [468, 338] width 936 height 677
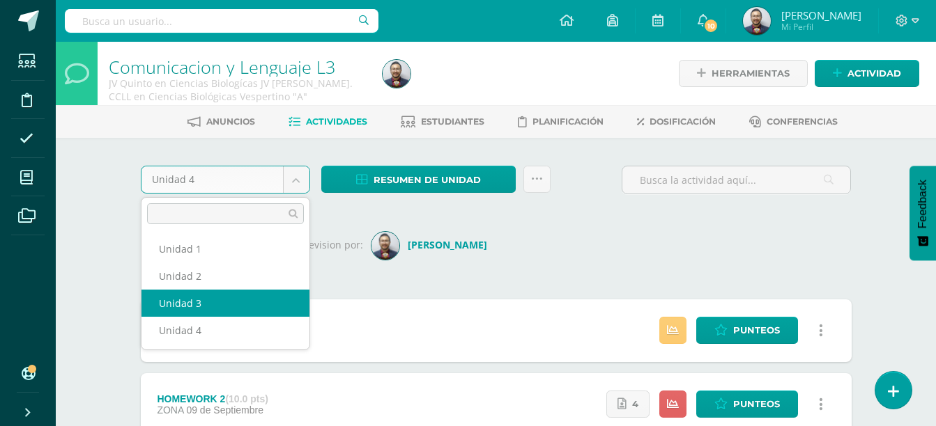
select select "Unidad 3"
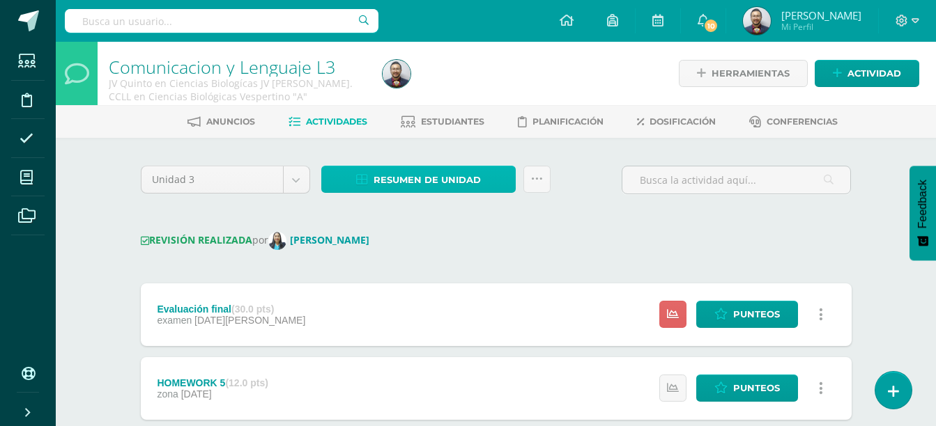
click at [434, 172] on span "Resumen de unidad" at bounding box center [426, 180] width 107 height 26
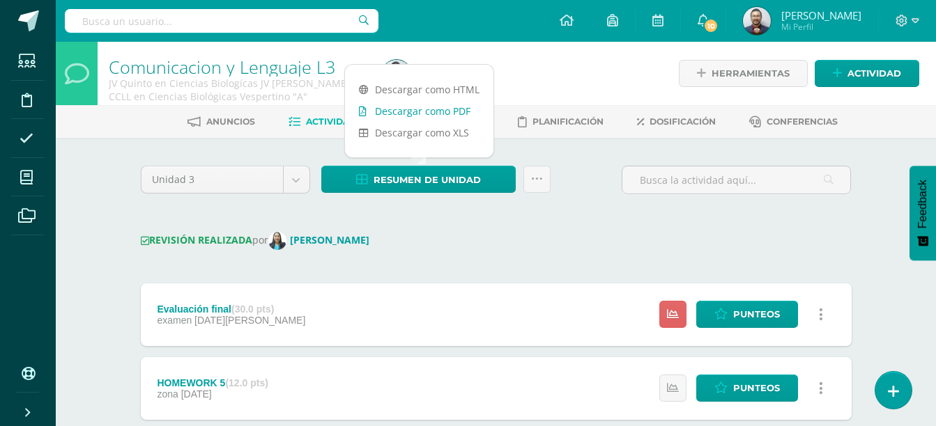
click at [447, 114] on link "Descargar como PDF" at bounding box center [419, 111] width 148 height 22
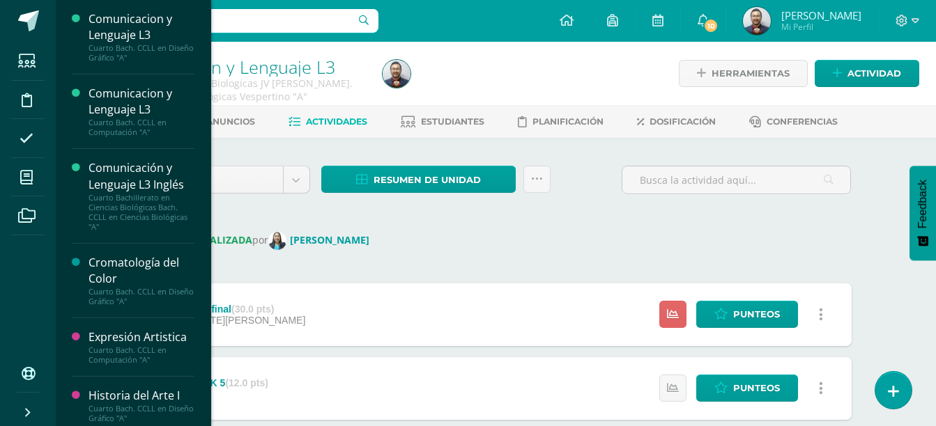
scroll to position [464, 0]
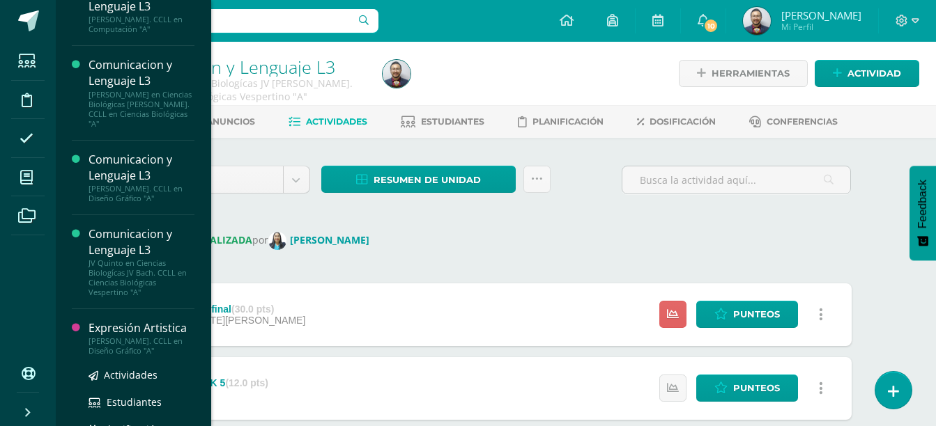
click at [108, 337] on div "[PERSON_NAME]. CCLL en Diseño Gráfico "A"" at bounding box center [141, 347] width 106 height 20
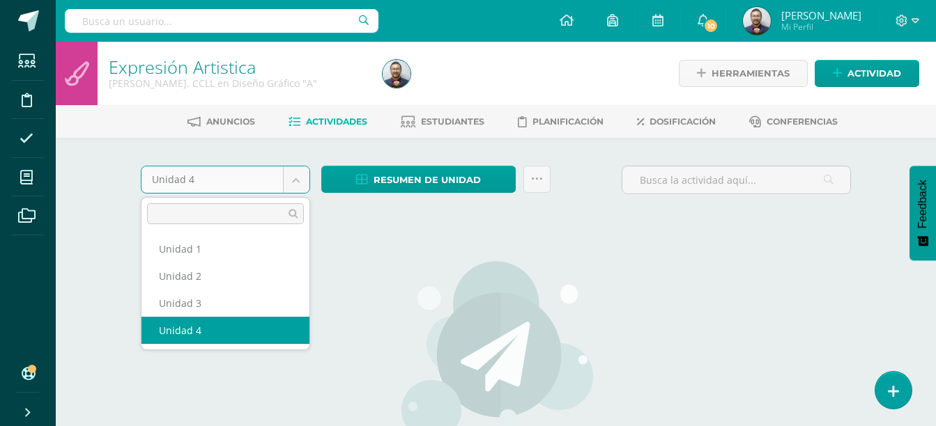
click at [258, 192] on body "Estudiantes Disciplina Asistencia Mis cursos Archivos Soporte Ayuda Reportar un…" at bounding box center [468, 299] width 936 height 599
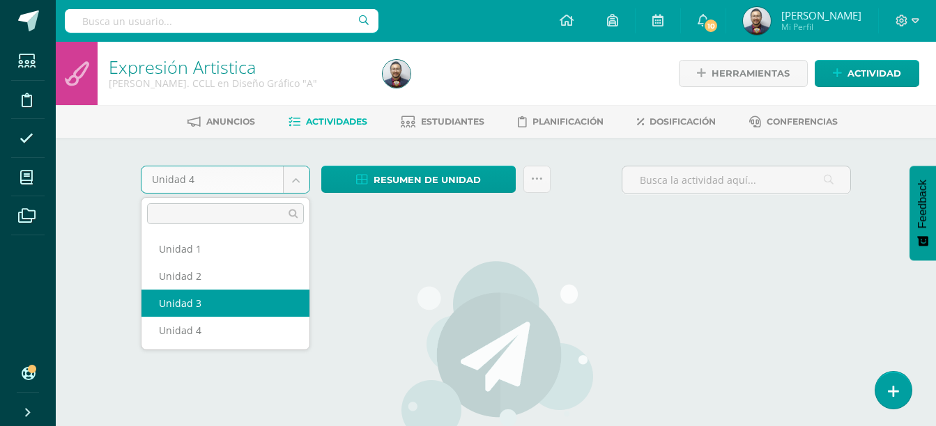
select select "Unidad 3"
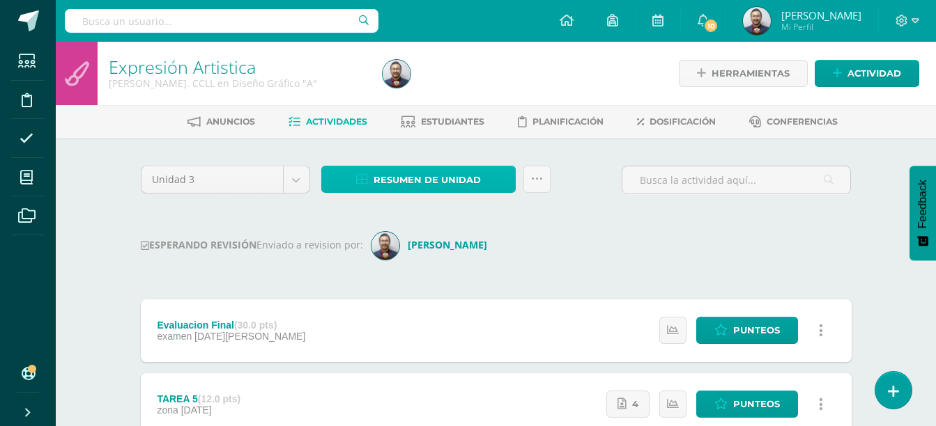
click at [464, 174] on span "Resumen de unidad" at bounding box center [426, 180] width 107 height 26
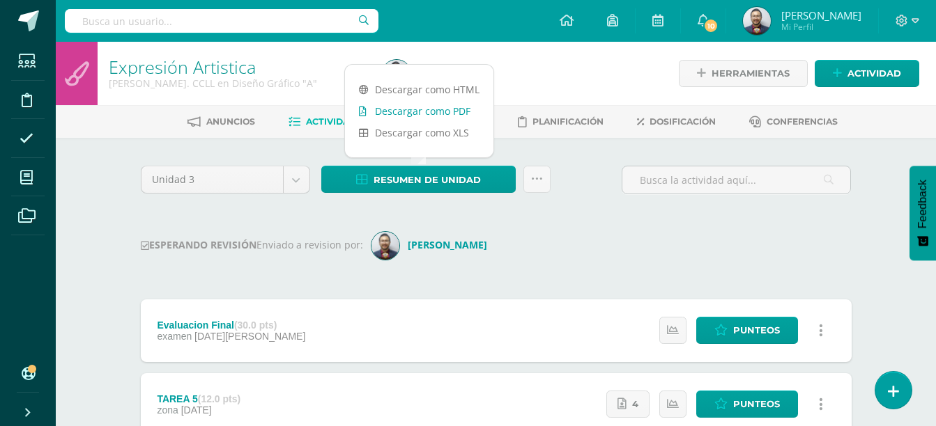
click at [432, 108] on link "Descargar como PDF" at bounding box center [419, 111] width 148 height 22
click at [402, 105] on link "Descargar como PDF" at bounding box center [419, 111] width 148 height 22
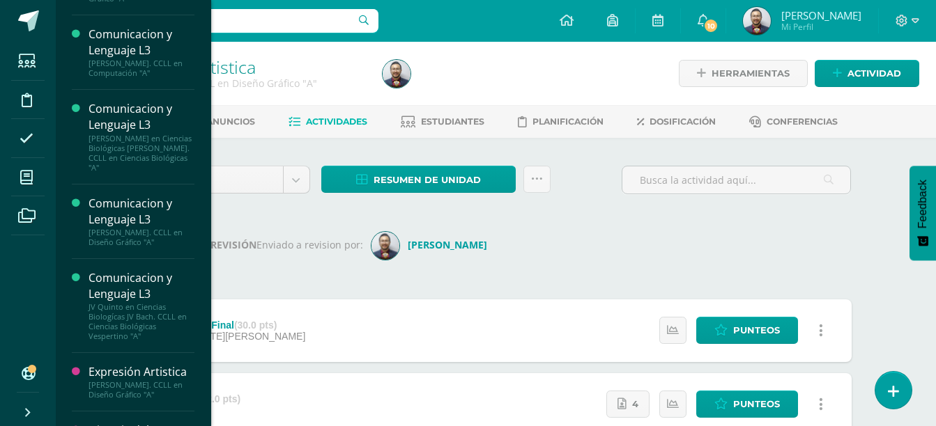
scroll to position [464, 0]
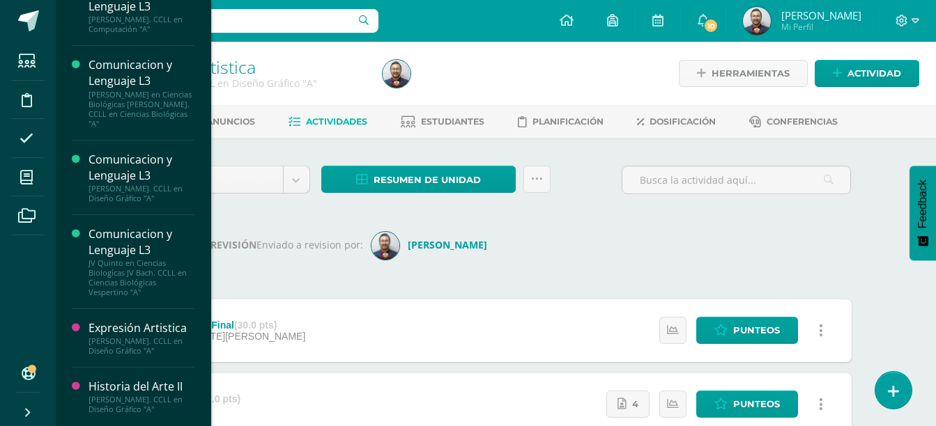
click at [138, 384] on div "Historia del Arte II" at bounding box center [141, 387] width 106 height 16
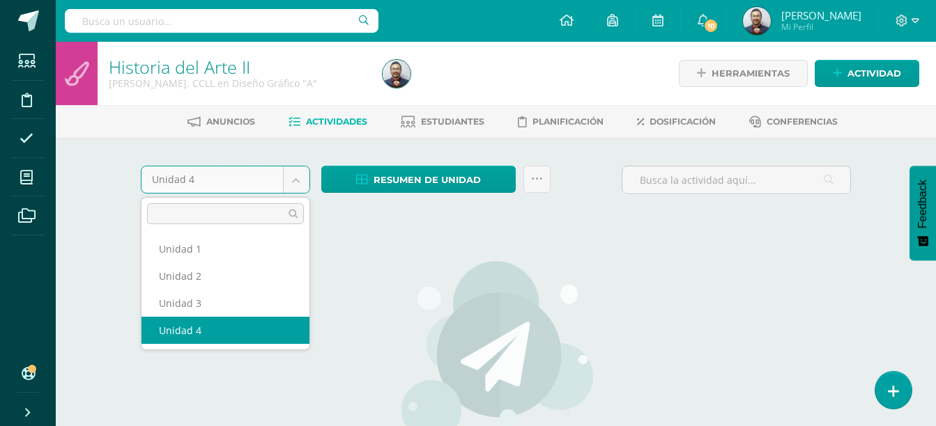
click at [219, 176] on body "Estudiantes Disciplina Asistencia Mis cursos Archivos Soporte Ayuda Reportar un…" at bounding box center [468, 299] width 936 height 599
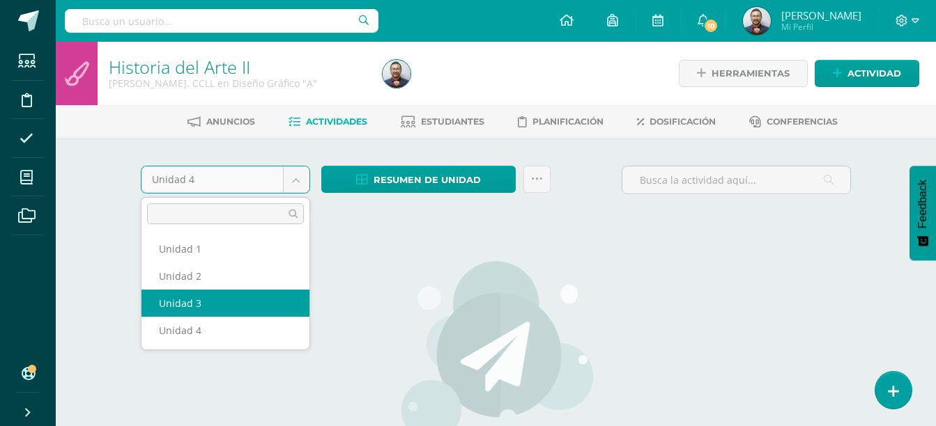
select select "Unidad 3"
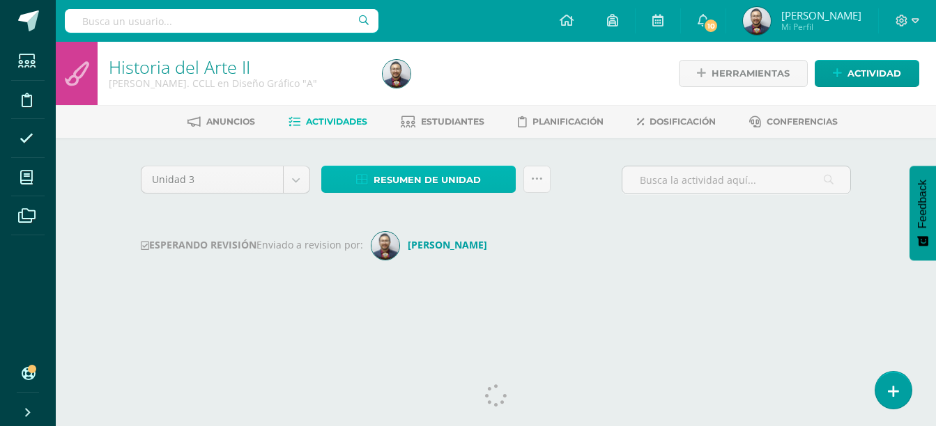
click at [374, 178] on span "Resumen de unidad" at bounding box center [426, 180] width 107 height 26
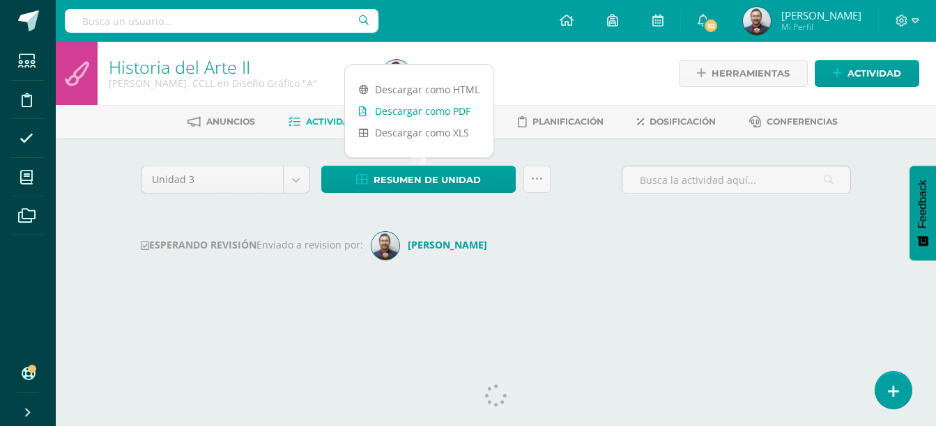
click at [404, 107] on link "Descargar como PDF" at bounding box center [419, 111] width 148 height 22
